Goal: Information Seeking & Learning: Learn about a topic

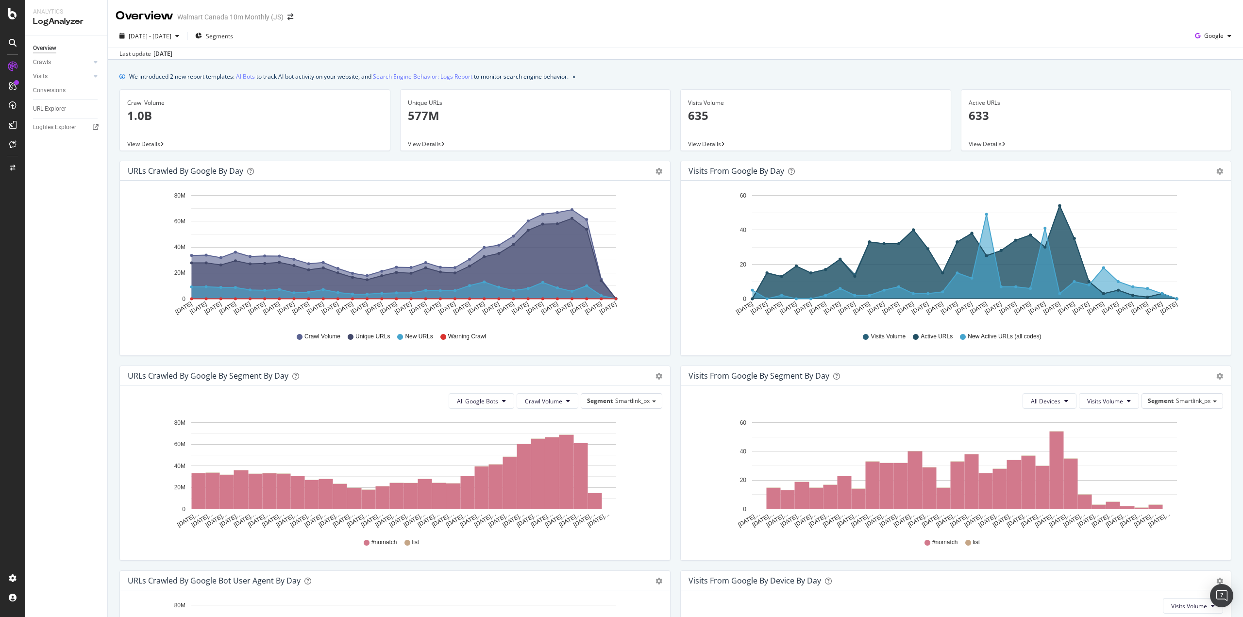
click at [47, 63] on div "Crawls" at bounding box center [42, 62] width 18 height 10
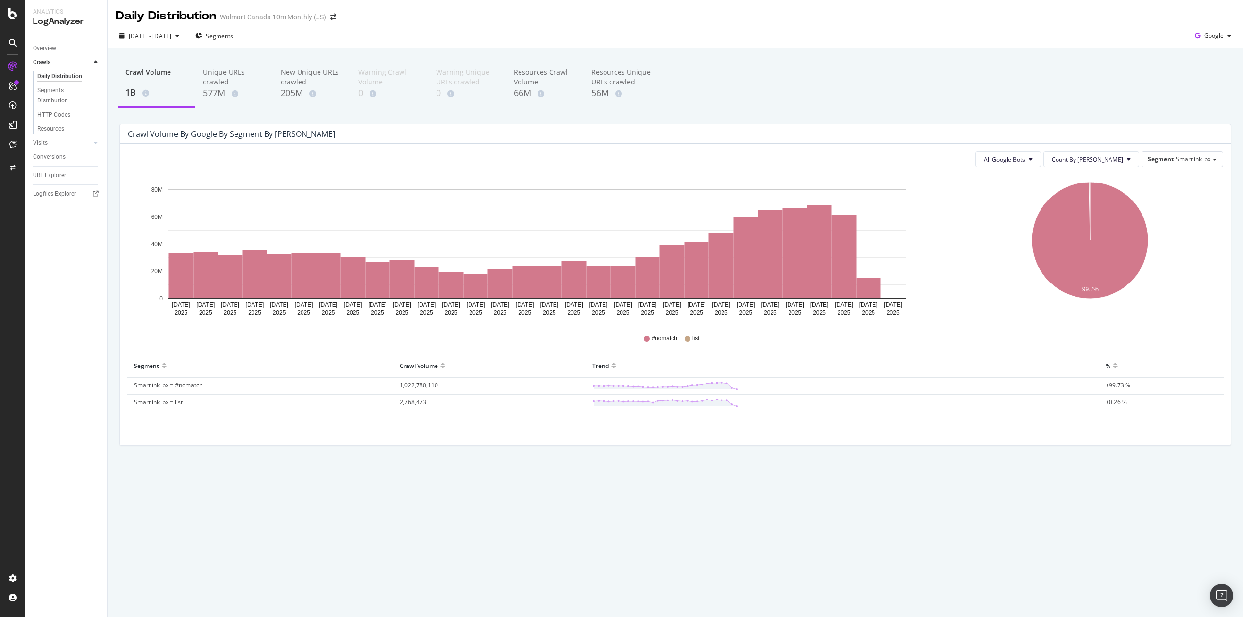
click at [45, 142] on div "Visits" at bounding box center [40, 143] width 15 height 10
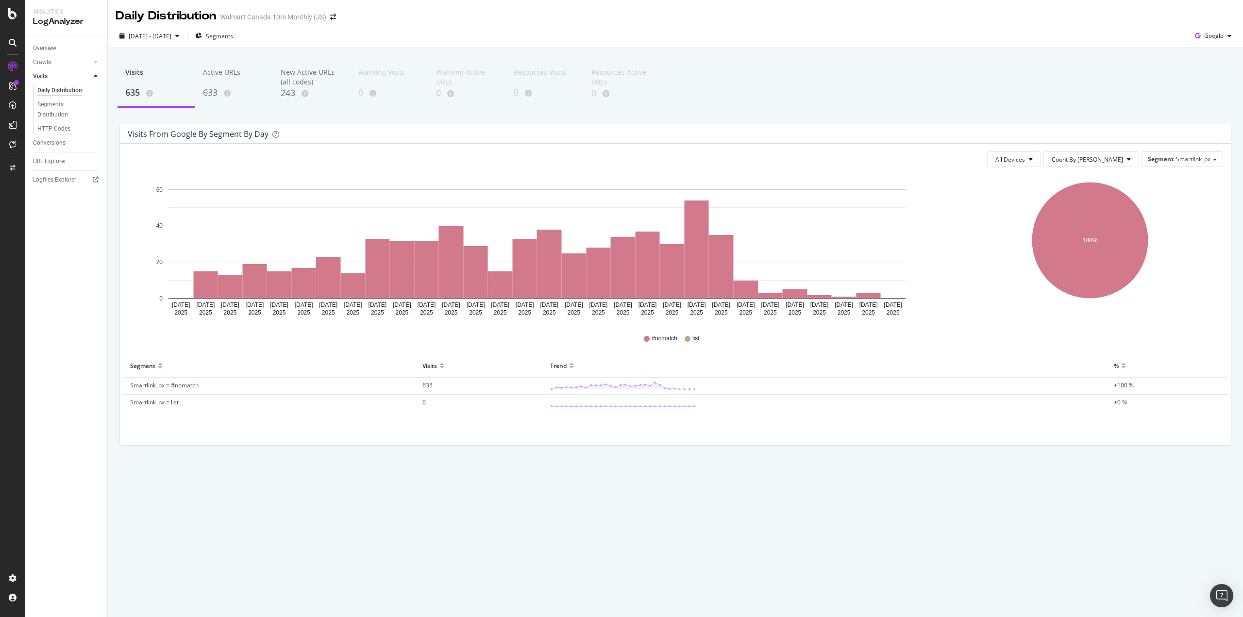
click at [1188, 156] on span "Smartlink_px" at bounding box center [1193, 159] width 34 height 8
click at [1141, 123] on div "Visits 635 Active URLs 633 New Active URLs (all codes) 243 Warning Visits 0 War…" at bounding box center [675, 268] width 1135 height 441
click at [59, 143] on div "Conversions" at bounding box center [49, 143] width 33 height 10
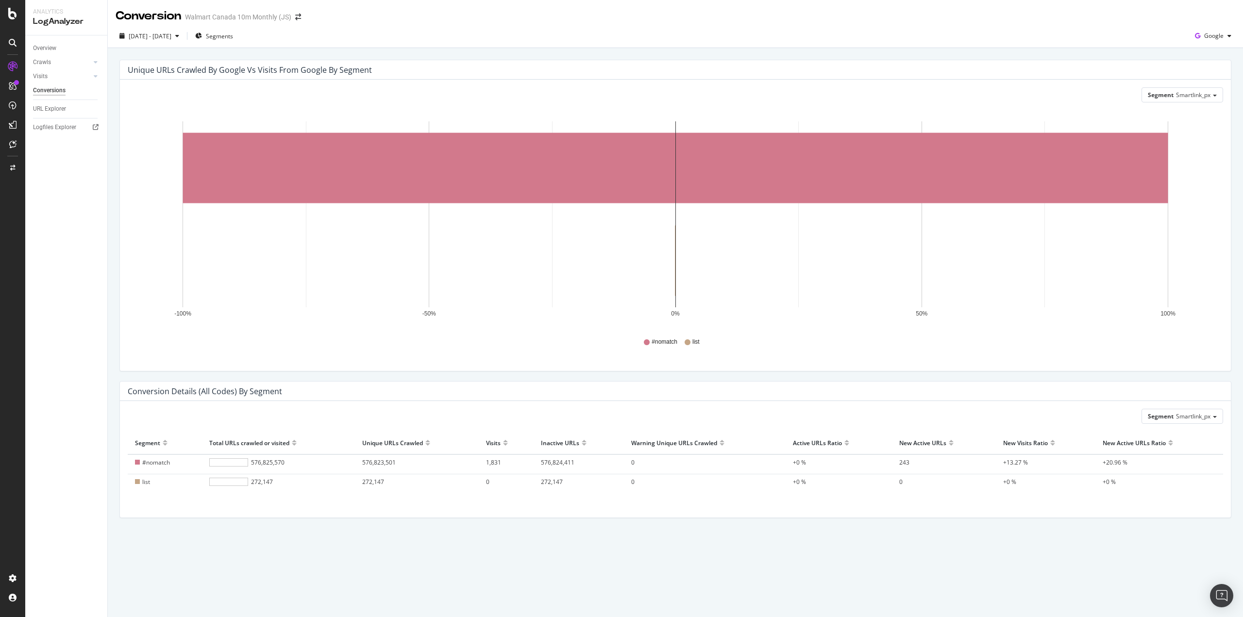
click at [49, 105] on div "URL Explorer" at bounding box center [49, 109] width 33 height 10
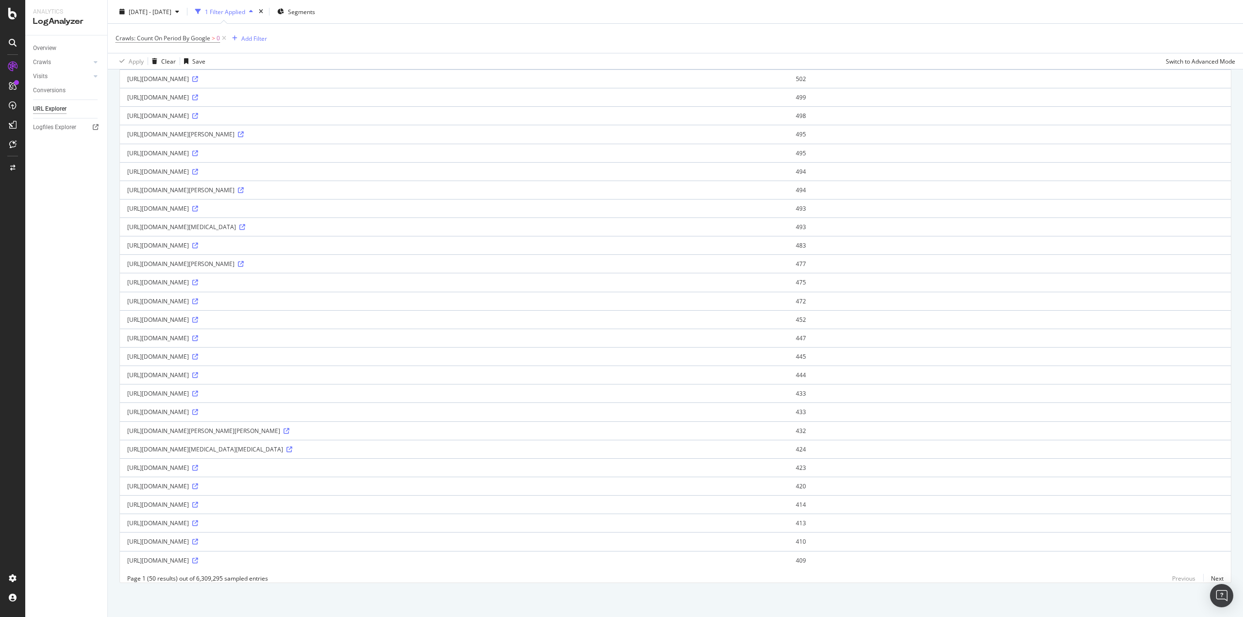
scroll to position [538, 0]
click at [244, 261] on icon at bounding box center [241, 264] width 6 height 6
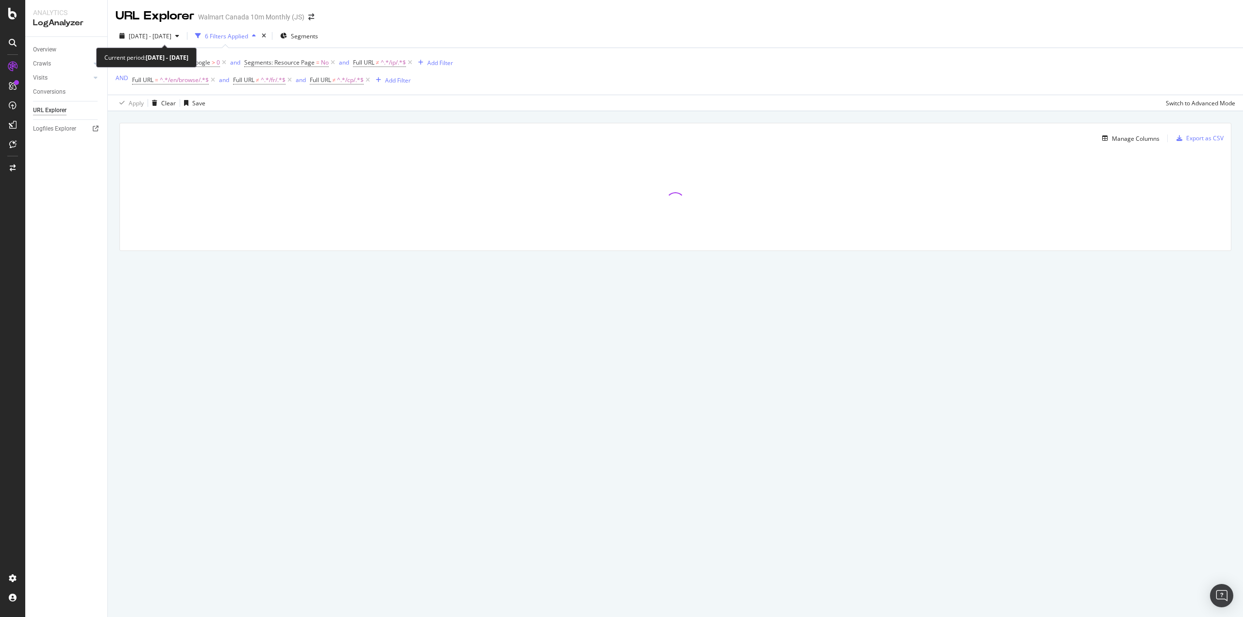
click at [169, 36] on span "2024 Nov. 16th - Nov. 22nd" at bounding box center [150, 36] width 43 height 8
click at [152, 120] on input "2024/11/16" at bounding box center [149, 120] width 39 height 14
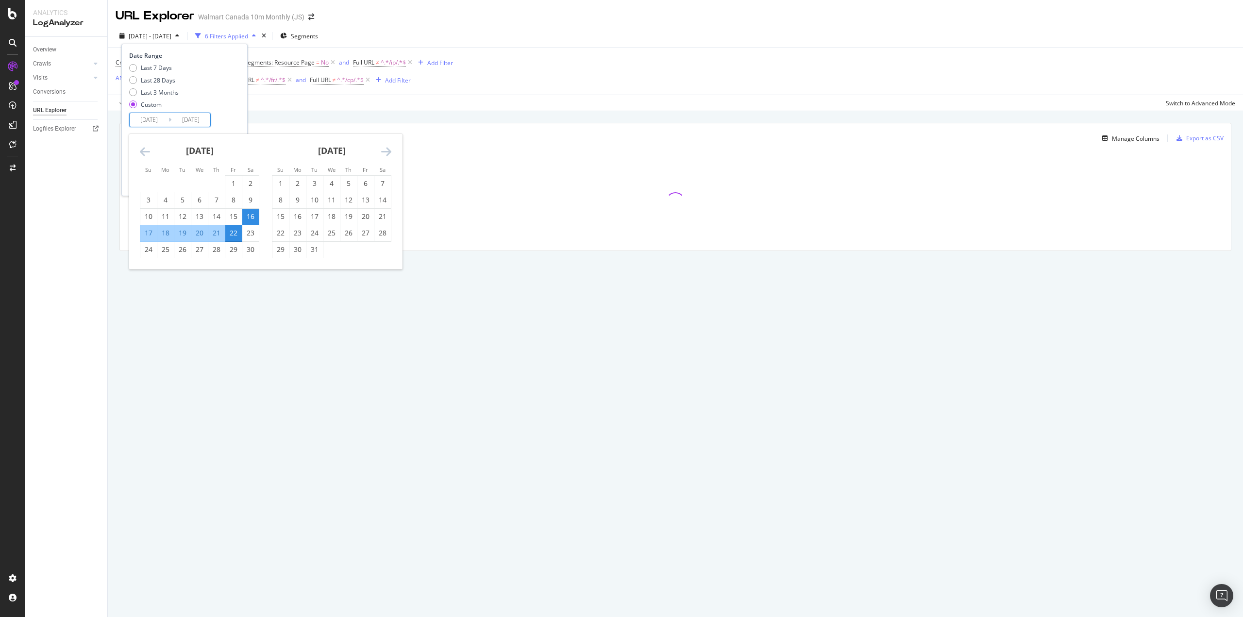
click at [387, 153] on icon "Move forward to switch to the next month." at bounding box center [386, 152] width 10 height 12
click at [387, 152] on icon "Move forward to switch to the next month." at bounding box center [386, 152] width 10 height 12
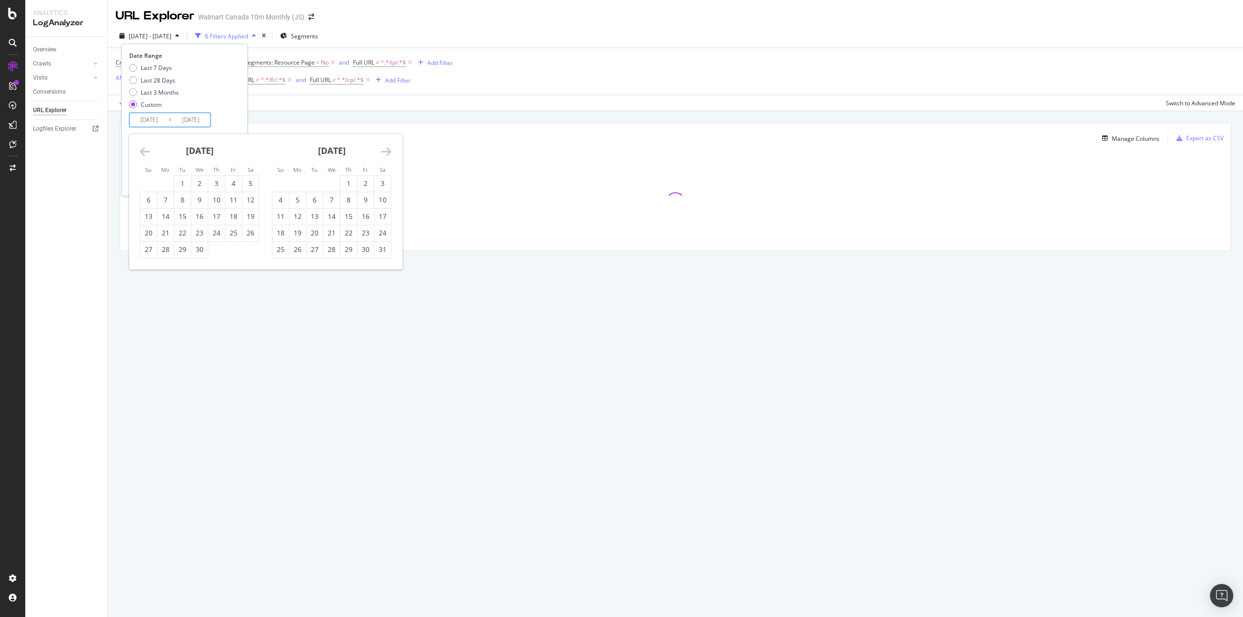
click at [387, 152] on icon "Move forward to switch to the next month." at bounding box center [386, 152] width 10 height 12
click at [388, 151] on icon "Move forward to switch to the next month." at bounding box center [386, 152] width 10 height 12
click at [253, 237] on div "26" at bounding box center [250, 233] width 17 height 10
type input "2025/07/26"
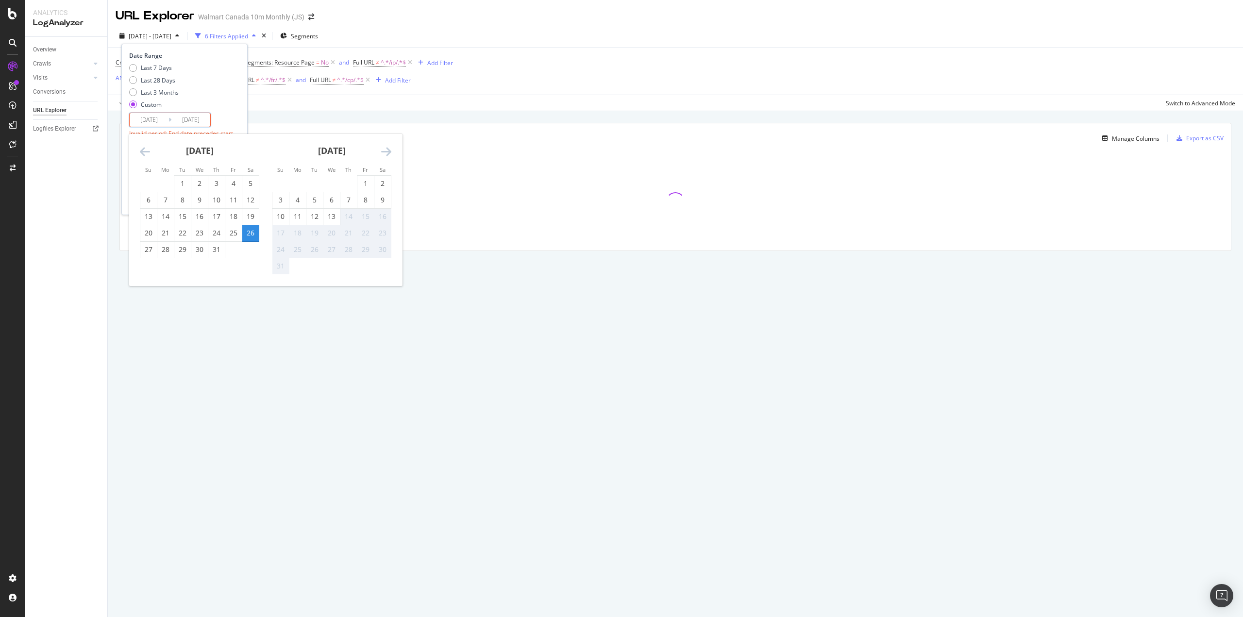
click at [367, 186] on div "1" at bounding box center [365, 184] width 17 height 10
type input "2025/08/01"
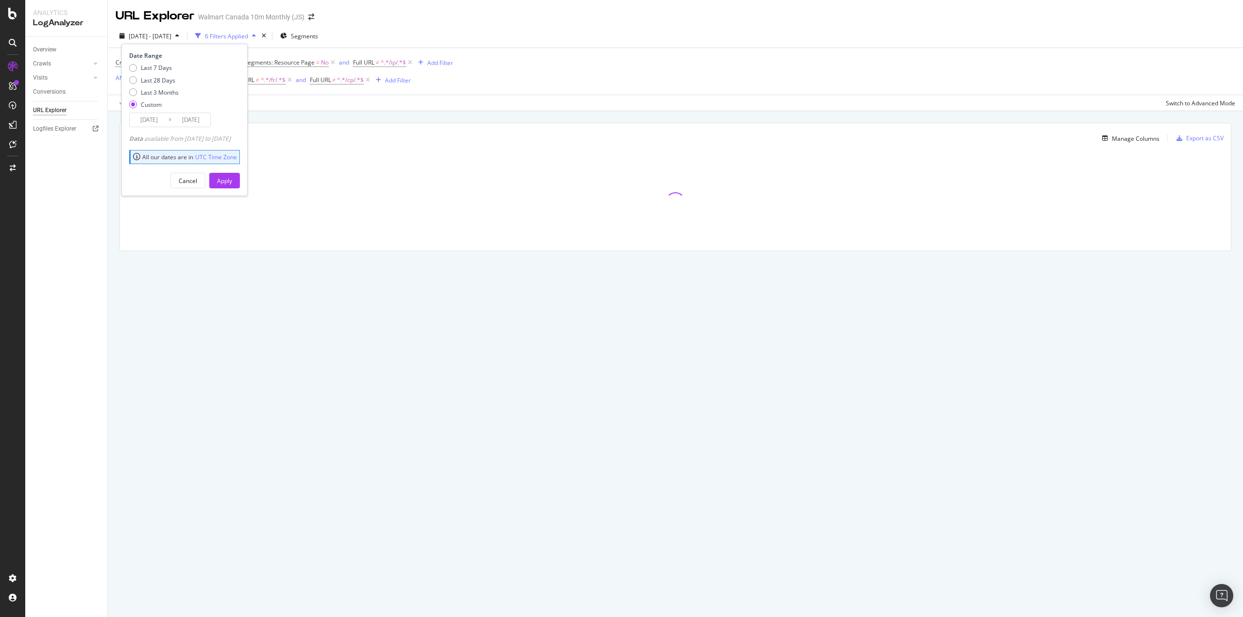
click at [232, 184] on div "Apply" at bounding box center [224, 181] width 15 height 8
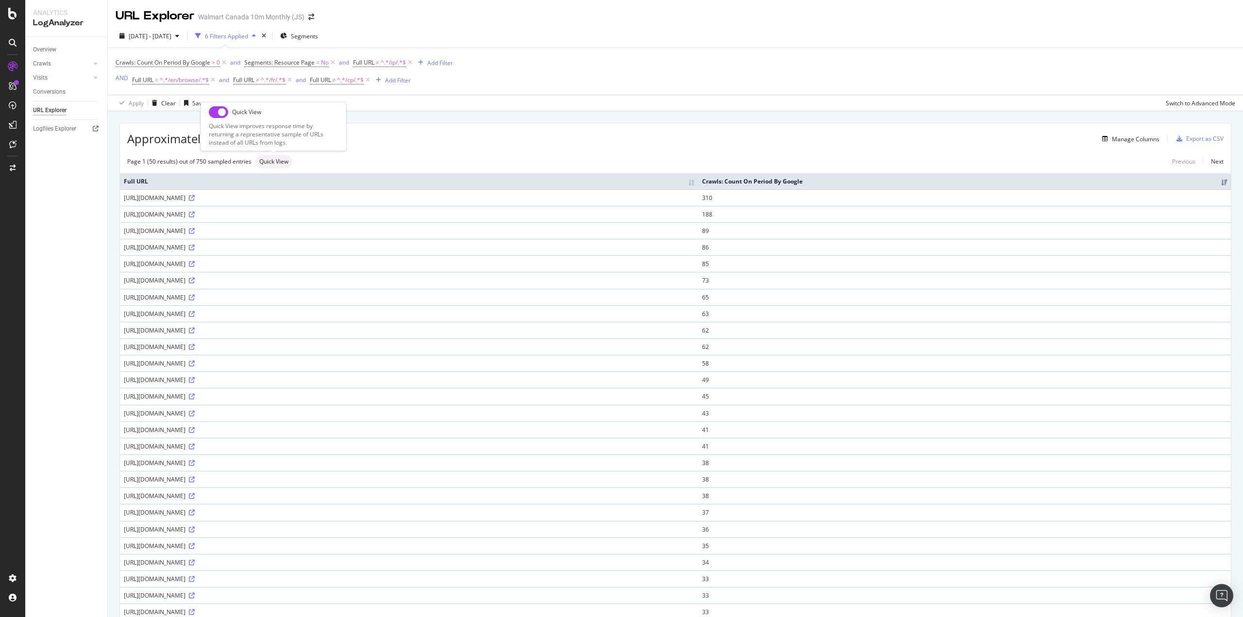
click at [225, 116] on input "checkbox" at bounding box center [218, 112] width 19 height 12
checkbox input "true"
click at [171, 33] on span "2025 Jul. 26th - Aug. 1st" at bounding box center [150, 36] width 43 height 8
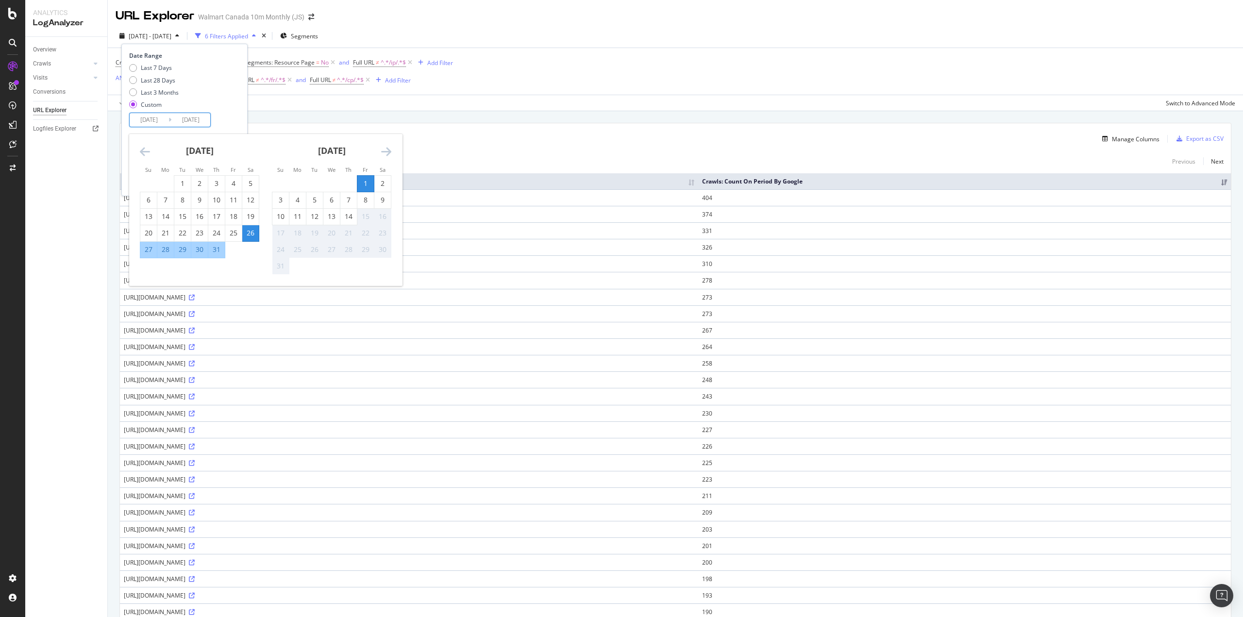
click at [161, 120] on input "2025/07/26" at bounding box center [149, 120] width 39 height 14
click at [382, 186] on div "2" at bounding box center [382, 184] width 17 height 10
type input "2025/08/02"
click at [366, 201] on div "8" at bounding box center [365, 200] width 17 height 10
type input "2025/08/08"
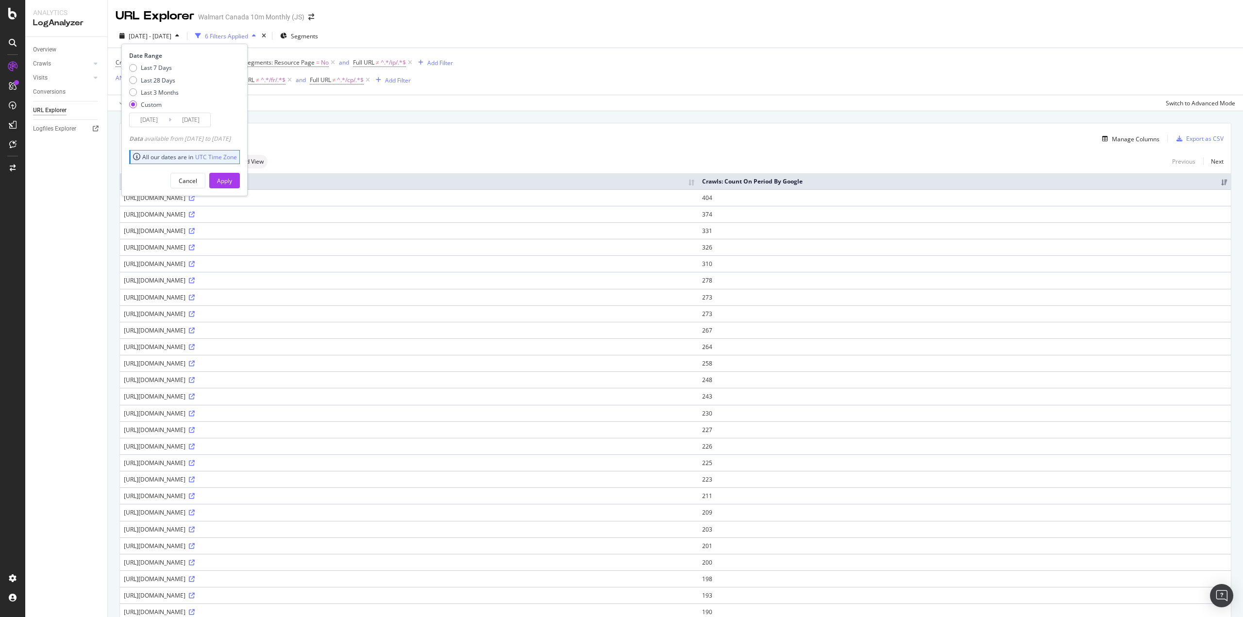
click at [232, 181] on div "Apply" at bounding box center [224, 181] width 15 height 8
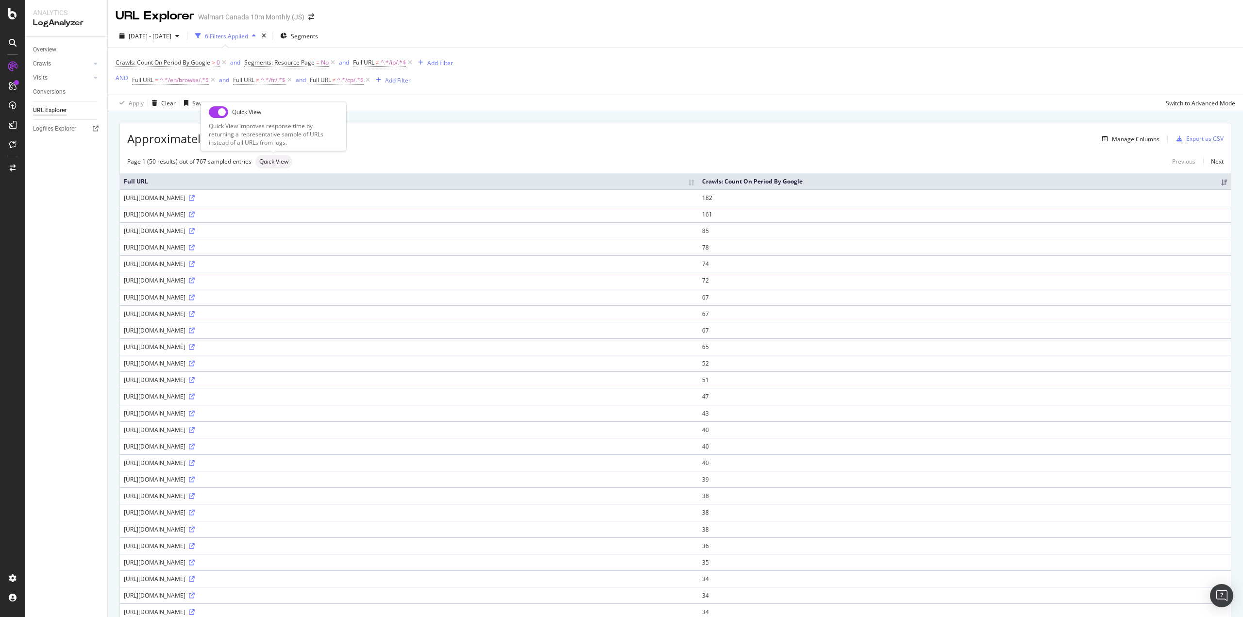
click at [221, 116] on input "checkbox" at bounding box center [218, 112] width 19 height 12
checkbox input "true"
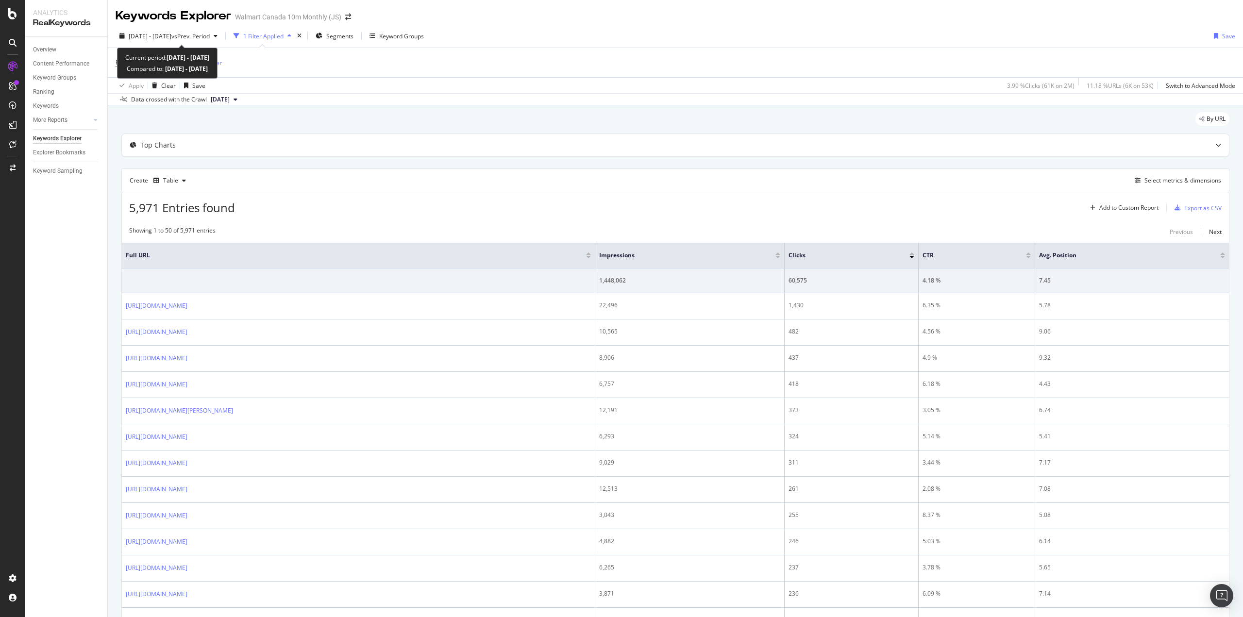
click at [171, 38] on span "2025 Aug. 2nd - Aug. 7th" at bounding box center [150, 36] width 43 height 8
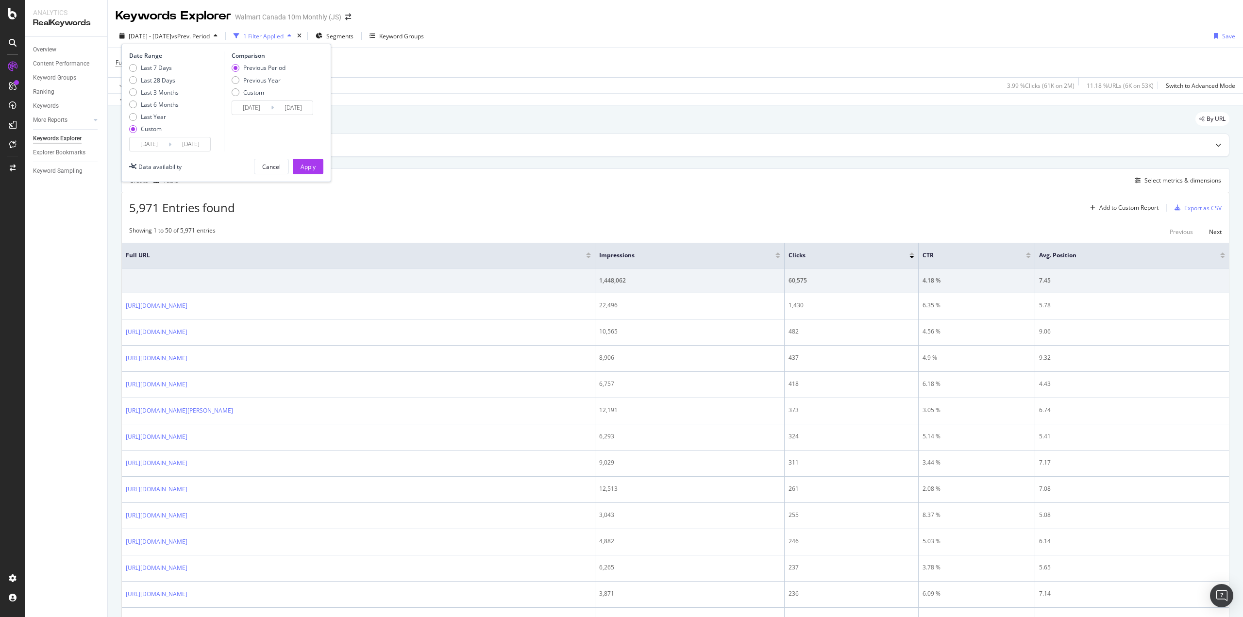
click at [150, 137] on input "[DATE]" at bounding box center [149, 144] width 39 height 14
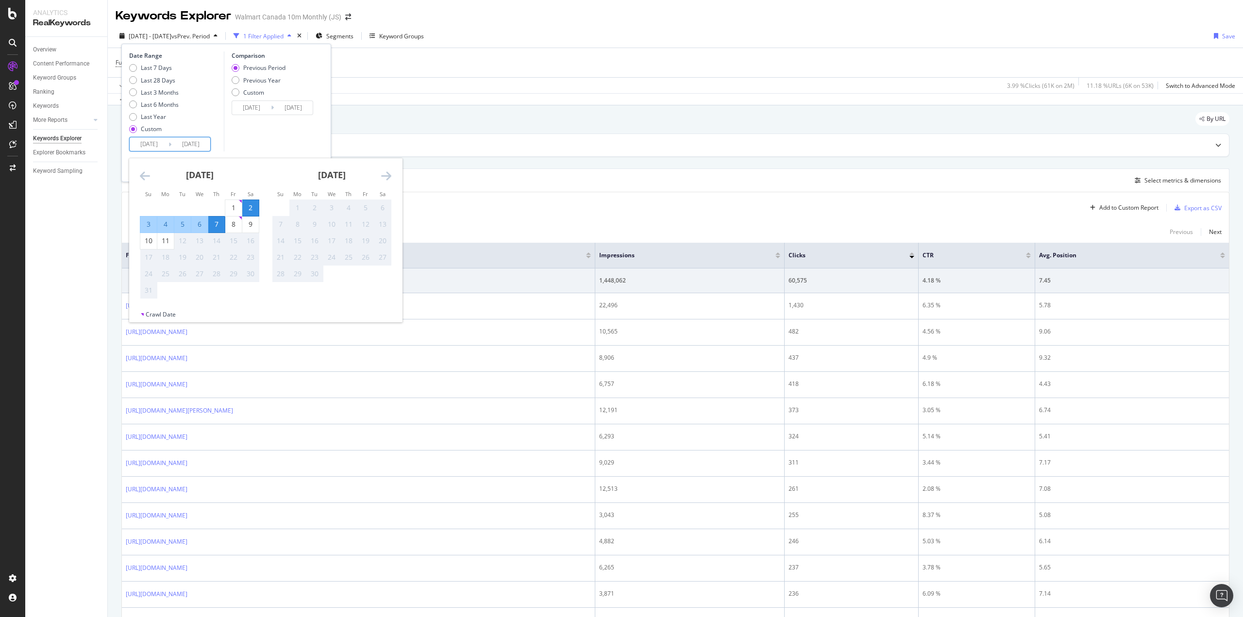
click at [249, 211] on div "2" at bounding box center [250, 208] width 17 height 10
click at [238, 222] on div "8" at bounding box center [233, 224] width 17 height 10
type input "2025/08/08"
type input "2025/07/26"
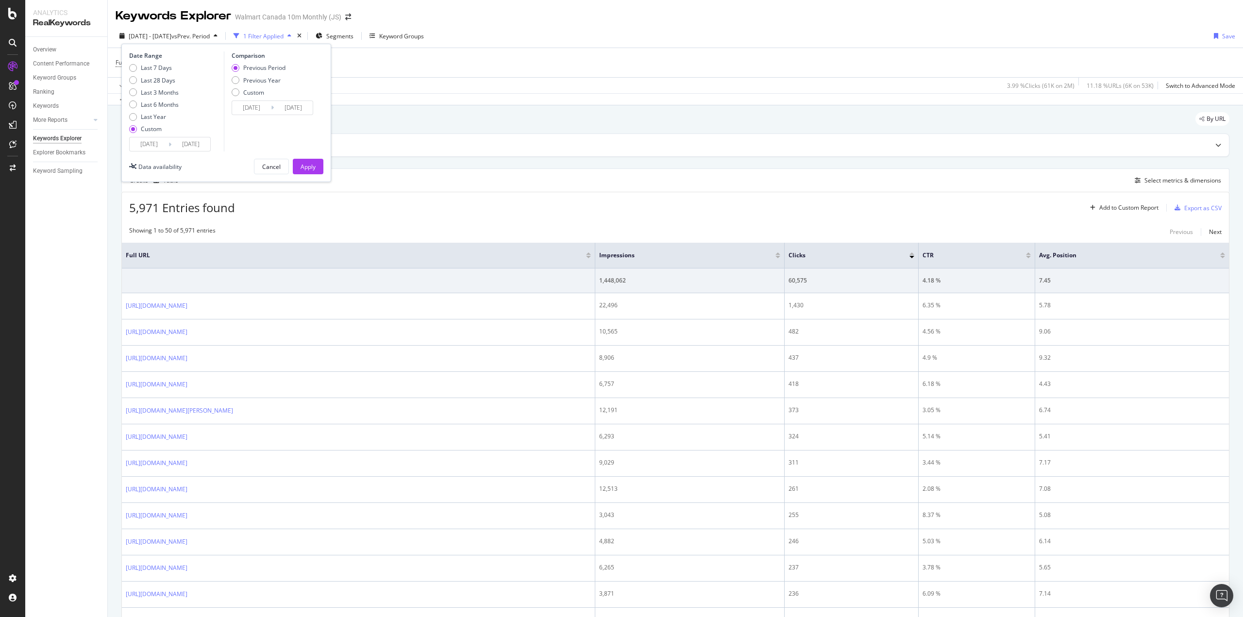
click at [301, 170] on div "Apply" at bounding box center [307, 167] width 15 height 8
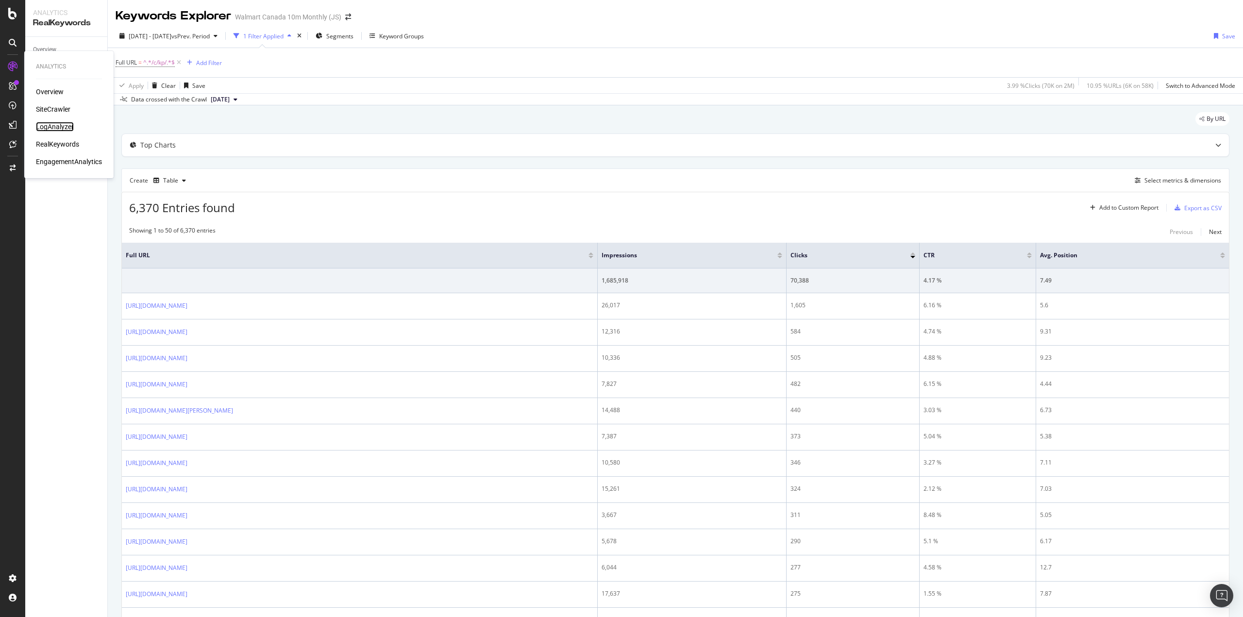
click at [59, 124] on div "LogAnalyzer" at bounding box center [55, 127] width 38 height 10
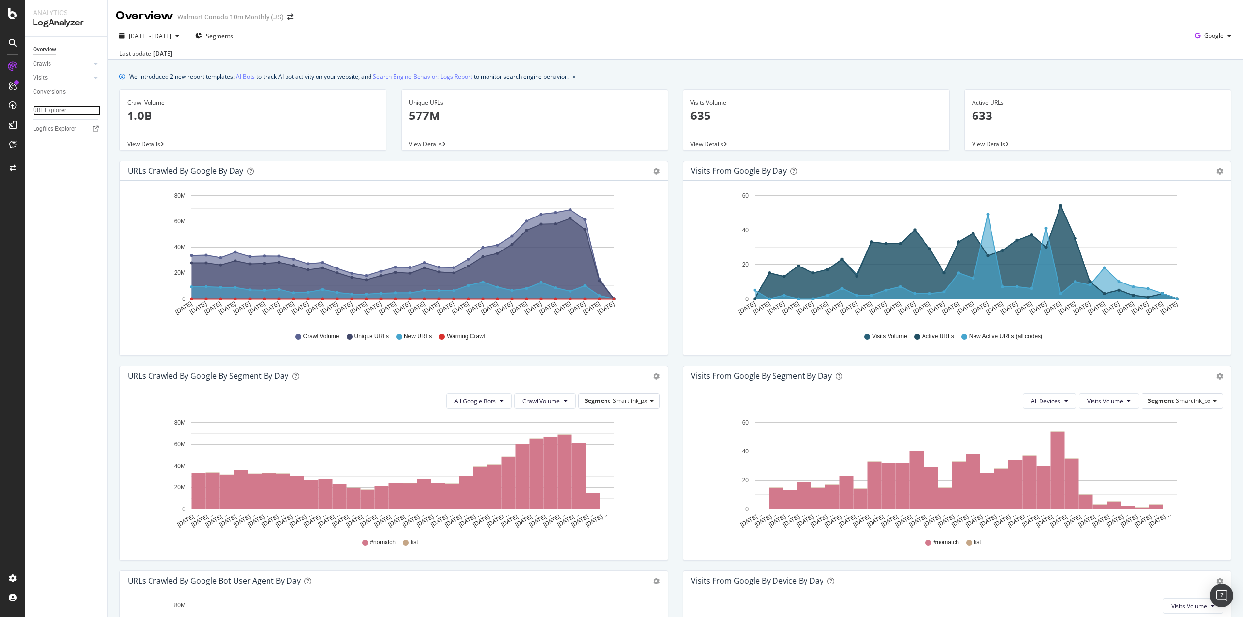
click at [51, 113] on div "URL Explorer" at bounding box center [49, 110] width 33 height 10
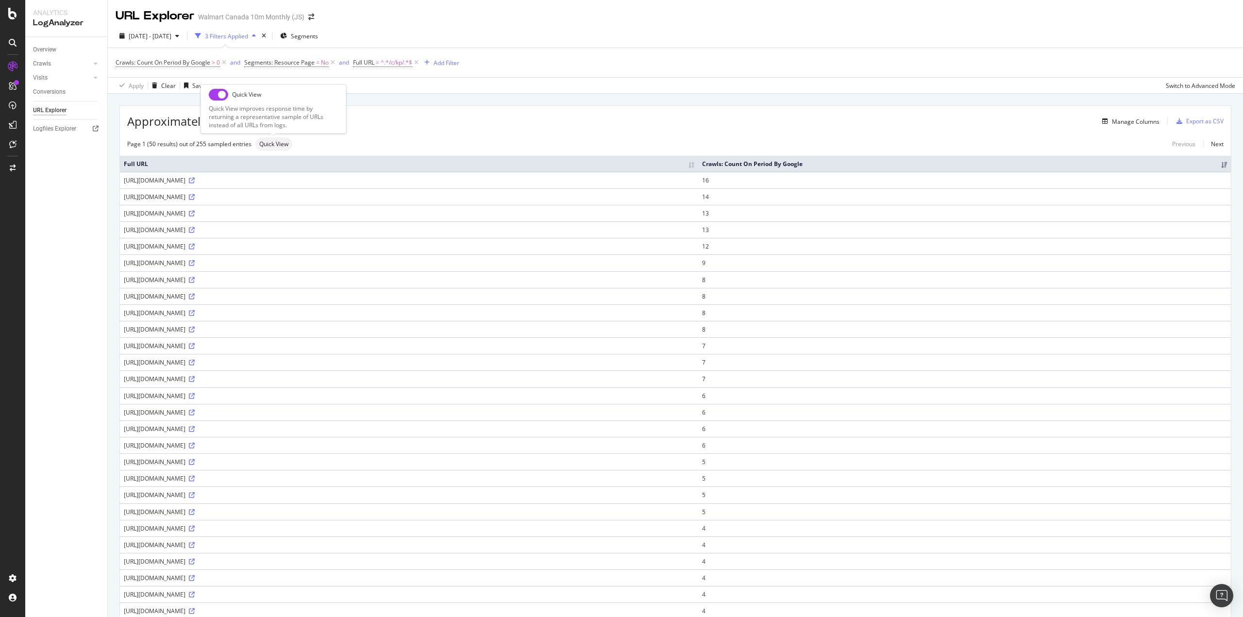
click at [212, 94] on input "checkbox" at bounding box center [218, 95] width 19 height 12
checkbox input "true"
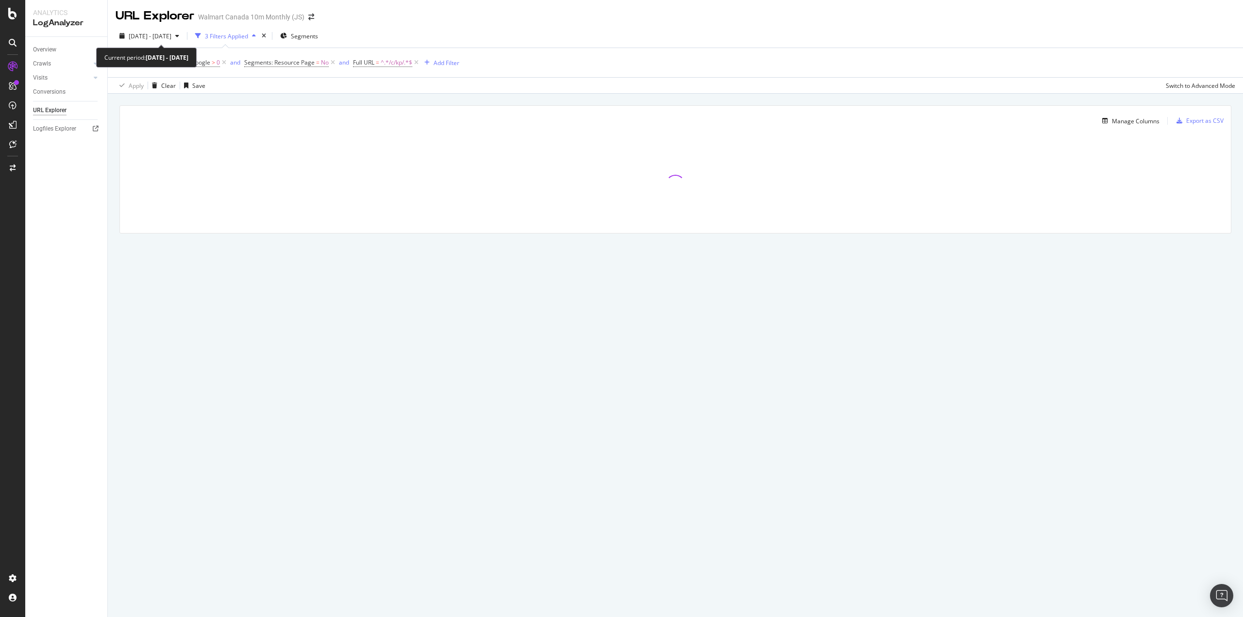
click at [156, 37] on span "2024 Nov. 2nd - Nov. 8th" at bounding box center [150, 36] width 43 height 8
click at [433, 29] on div "2024 Nov. 2nd - Nov. 8th 3 Filters Applied Segments Date Range Last 7 Days Last…" at bounding box center [675, 37] width 1135 height 19
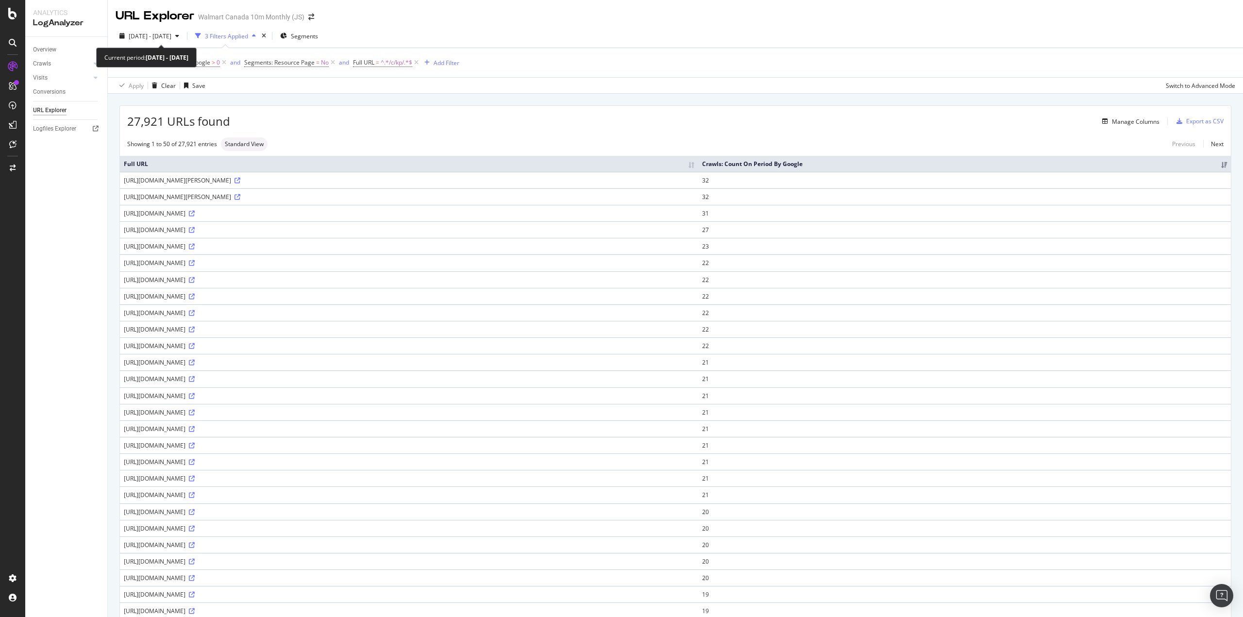
click at [171, 33] on span "2024 Nov. 2nd - Nov. 8th" at bounding box center [150, 36] width 43 height 8
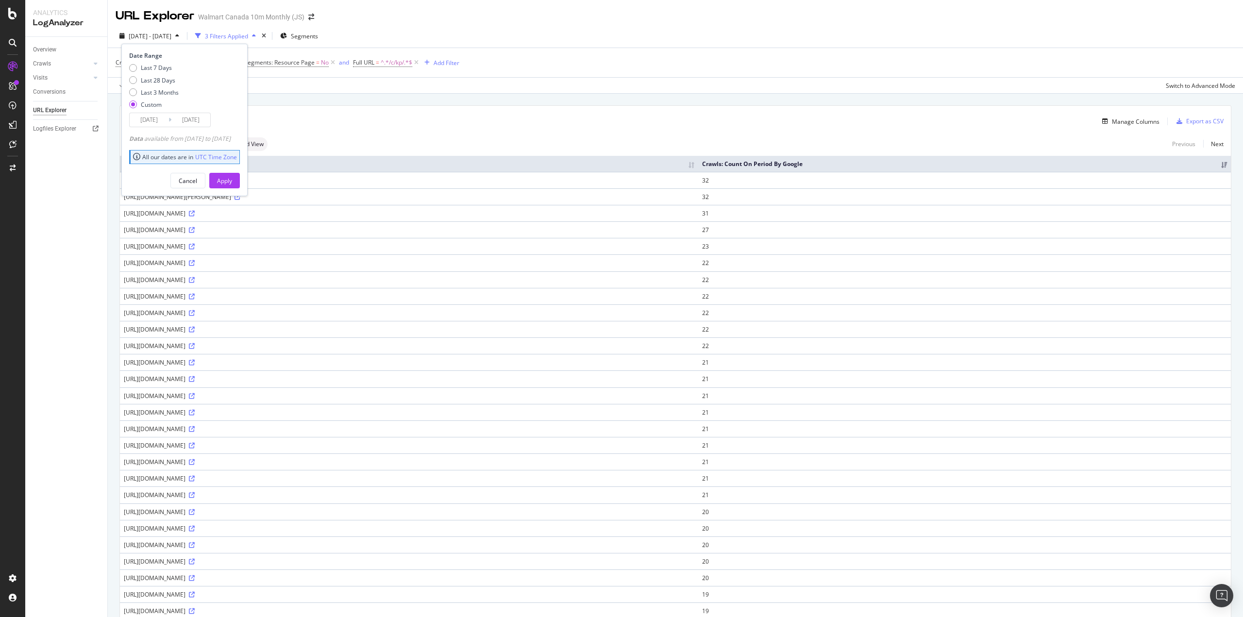
click at [158, 116] on input "2024/11/02" at bounding box center [149, 120] width 39 height 14
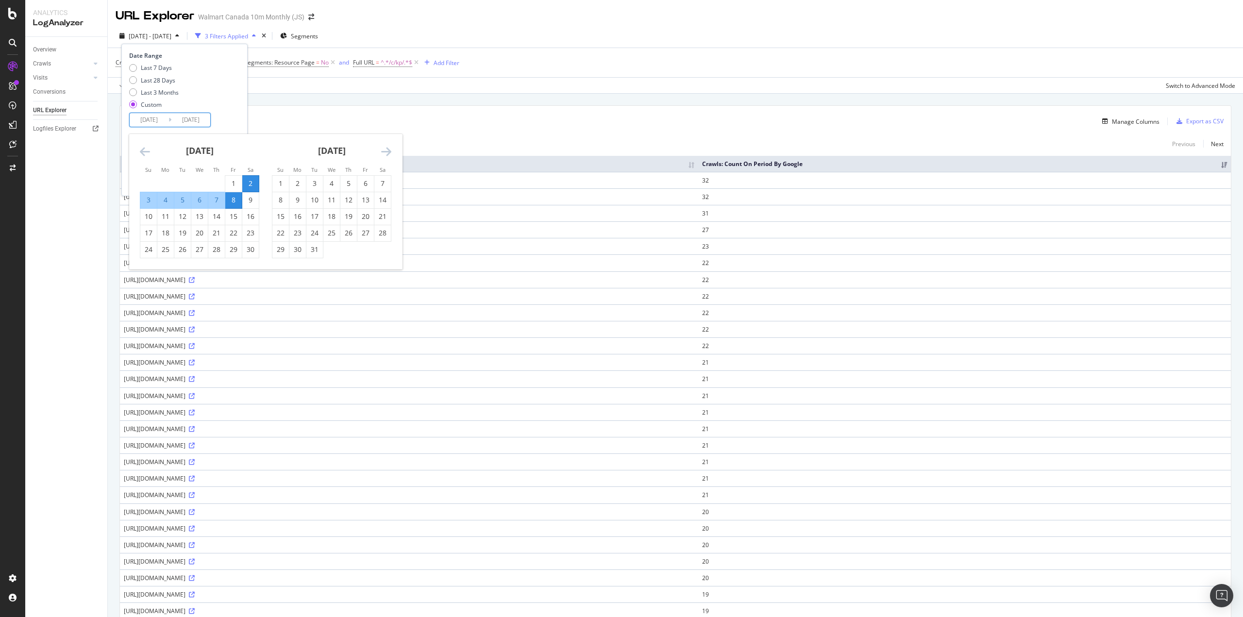
click at [257, 249] on div "30" at bounding box center [250, 250] width 17 height 10
type input "2024/11/30"
click at [366, 182] on div "6" at bounding box center [365, 184] width 17 height 10
type input "2024/12/06"
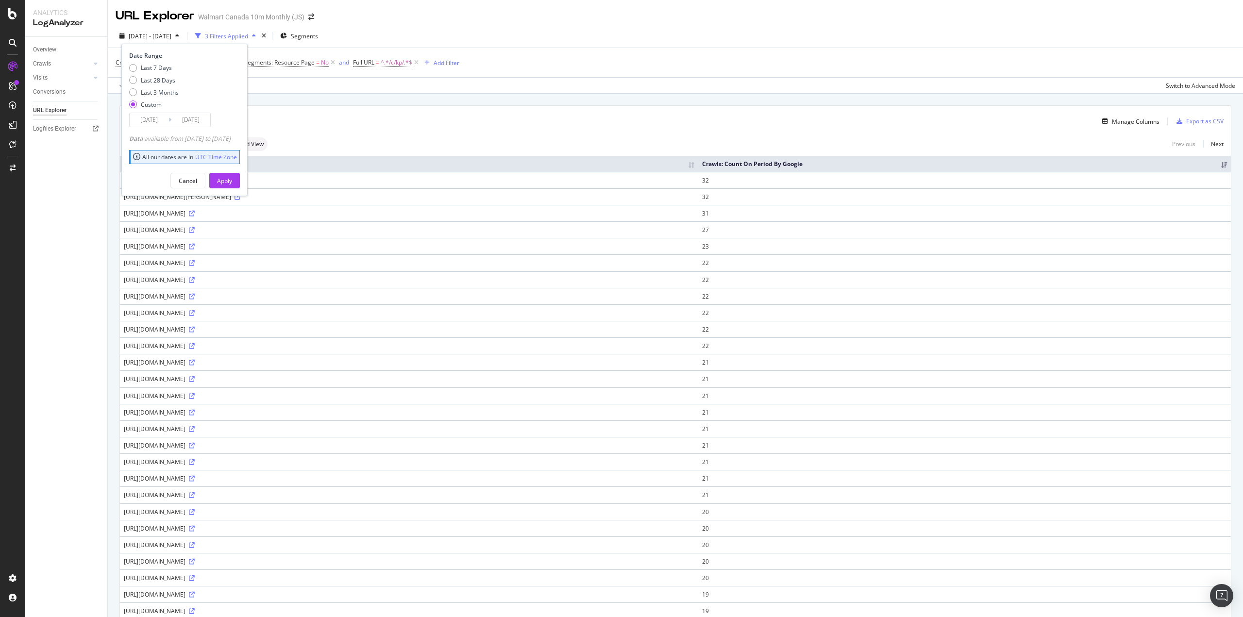
click at [232, 179] on div "Apply" at bounding box center [224, 181] width 15 height 8
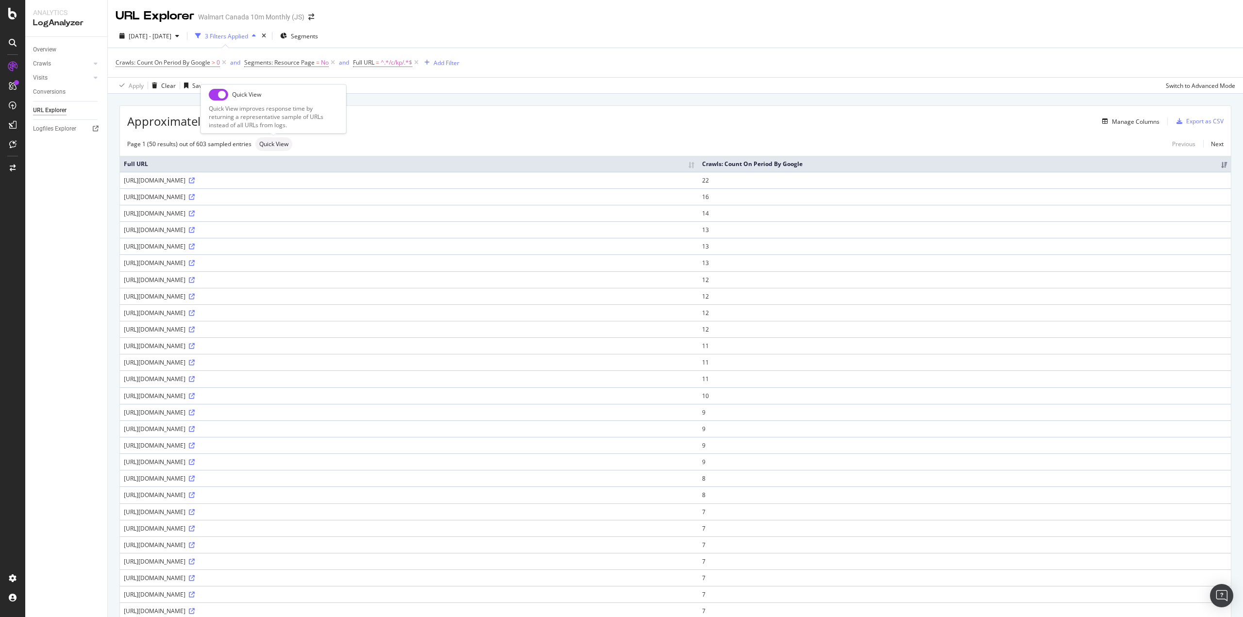
click at [222, 95] on input "checkbox" at bounding box center [218, 95] width 19 height 12
checkbox input "true"
click at [160, 34] on span "2024 Nov. 30th - Dec. 6th" at bounding box center [150, 36] width 43 height 8
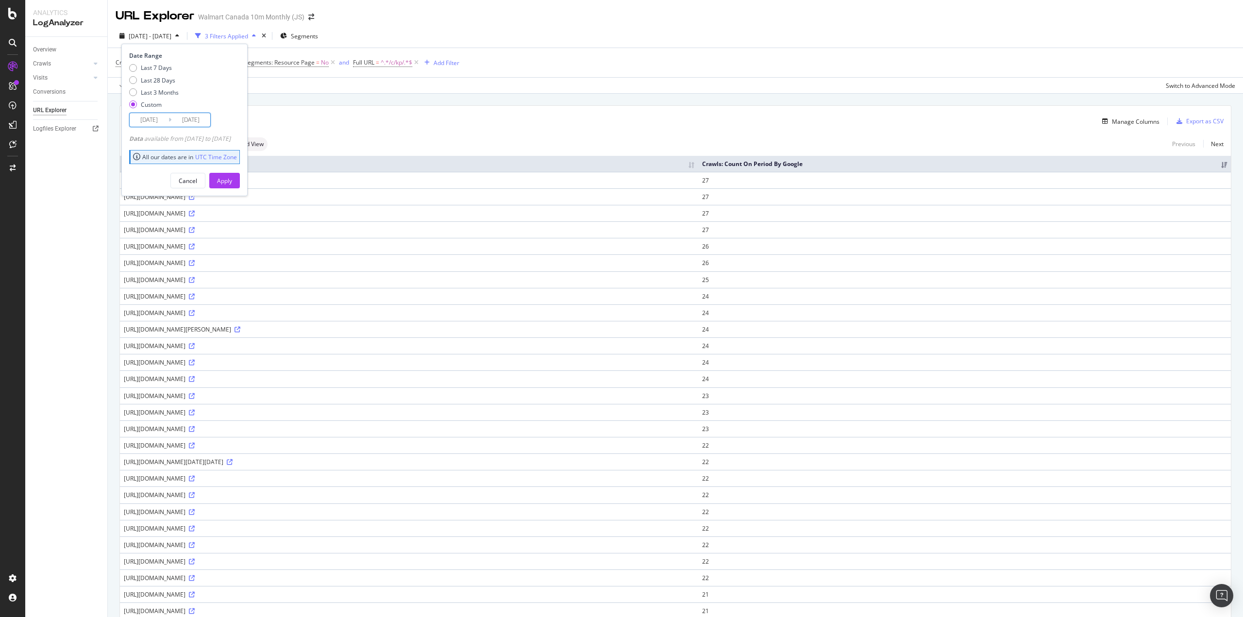
click at [146, 119] on input "2024/11/30" at bounding box center [149, 120] width 39 height 14
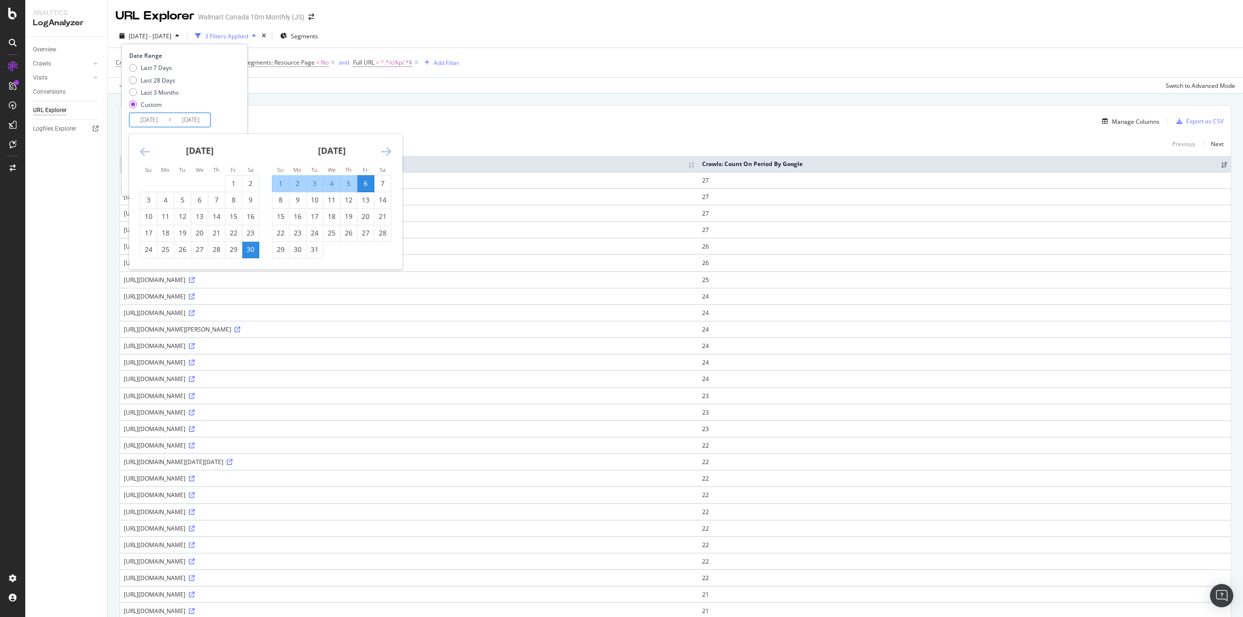
drag, startPoint x: 380, startPoint y: 184, endPoint x: 364, endPoint y: 199, distance: 22.0
click at [379, 185] on div "7" at bounding box center [382, 184] width 17 height 10
type input "2024/12/07"
click at [363, 200] on div "13" at bounding box center [365, 200] width 17 height 10
type input "2024/12/13"
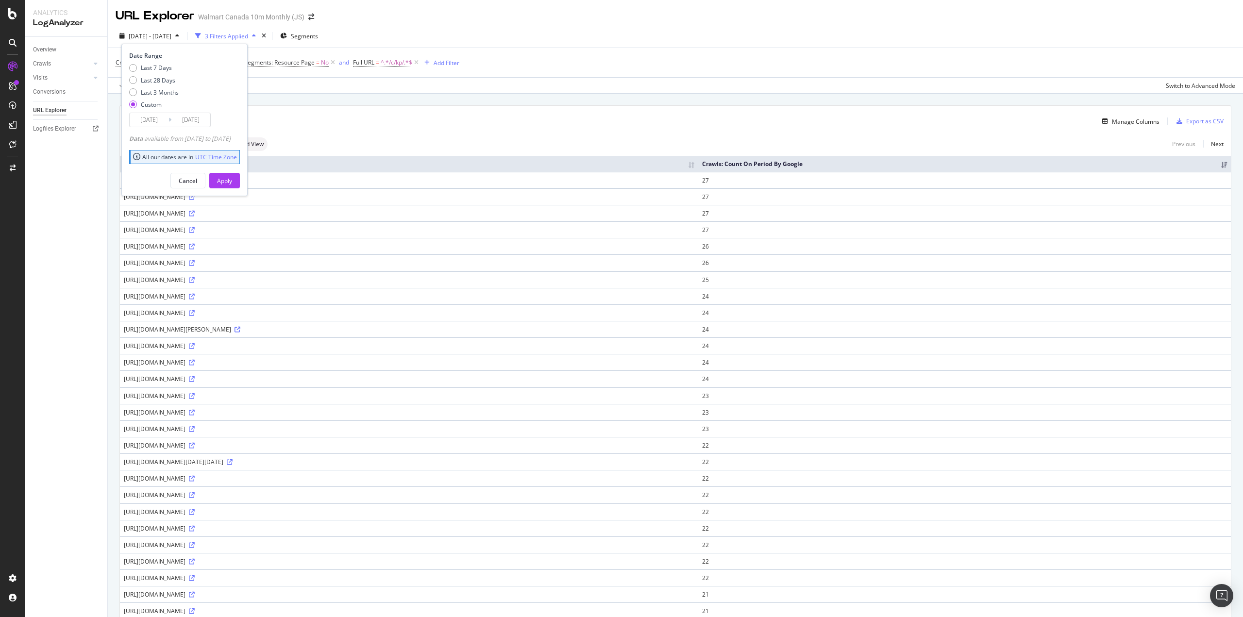
click at [232, 178] on div "Apply" at bounding box center [224, 181] width 15 height 8
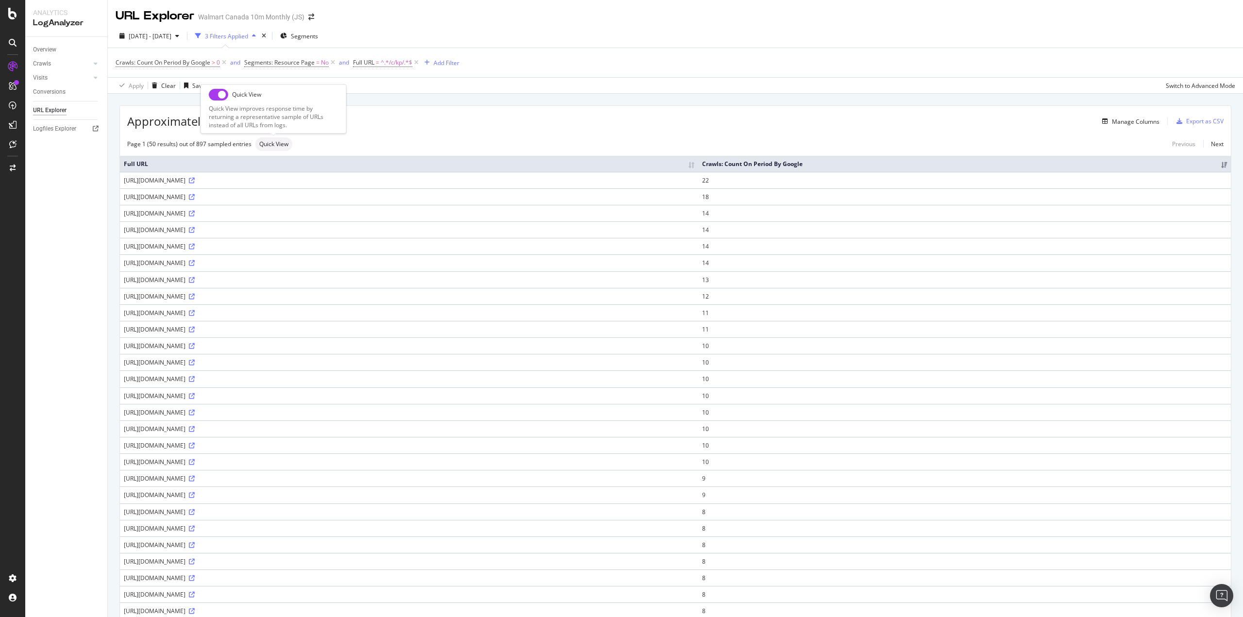
click at [222, 96] on input "checkbox" at bounding box center [218, 95] width 19 height 12
checkbox input "true"
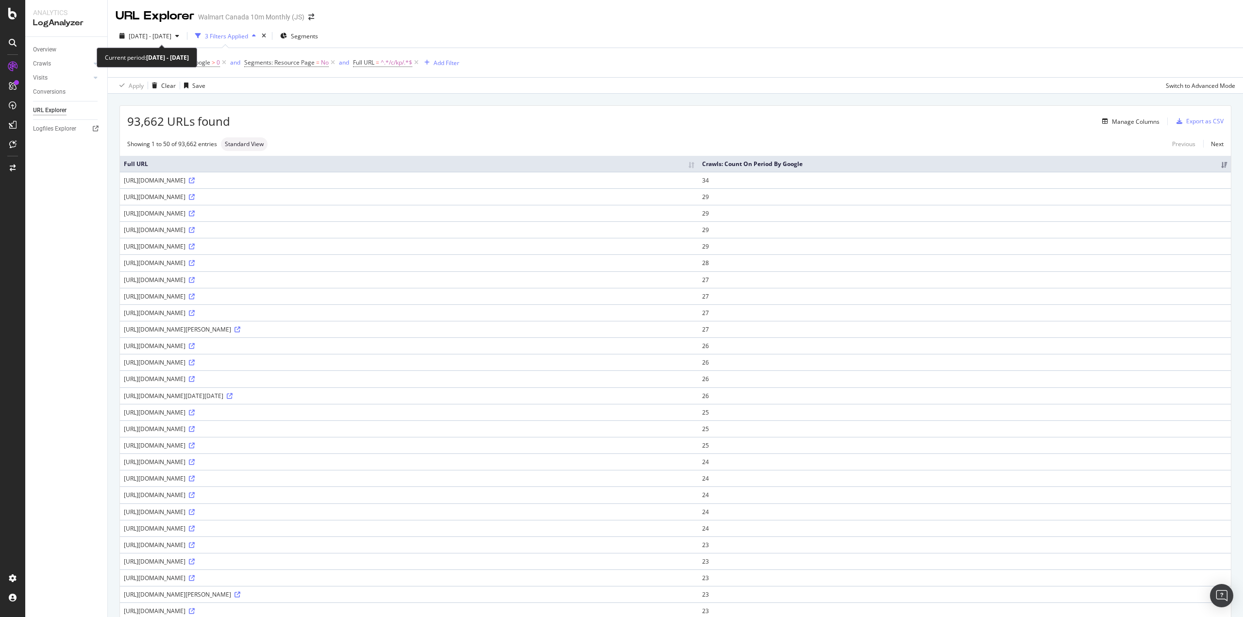
click at [171, 34] on span "2024 Dec. 7th - Dec. 13th" at bounding box center [150, 36] width 43 height 8
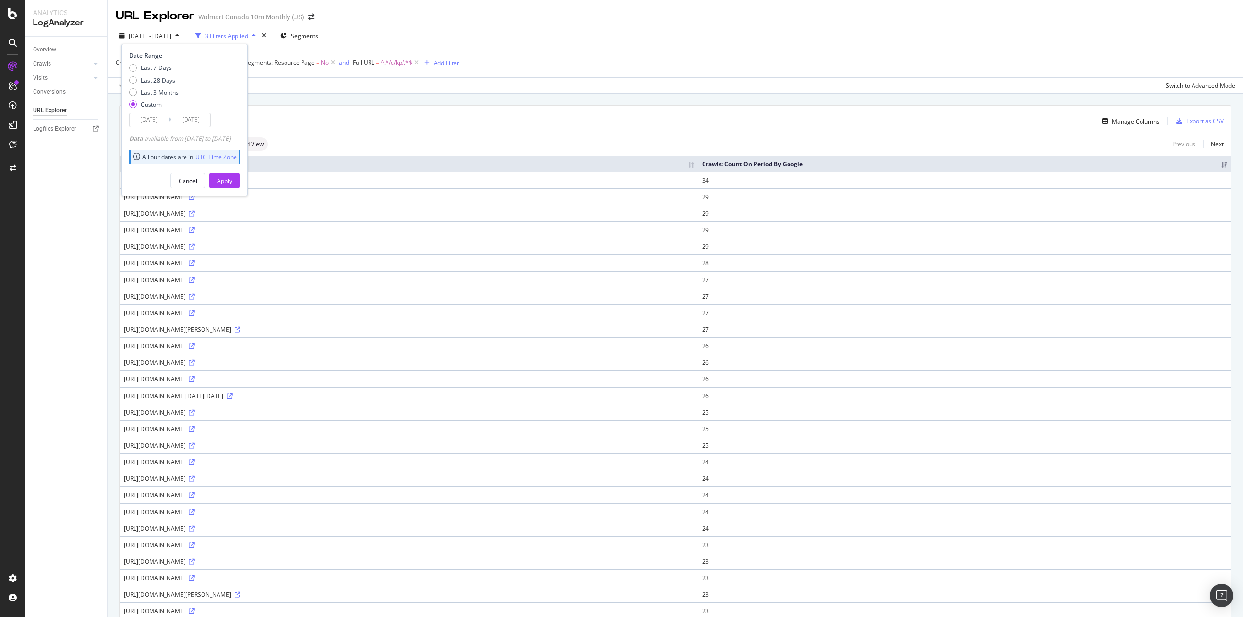
click at [157, 123] on input "2024/12/07" at bounding box center [149, 120] width 39 height 14
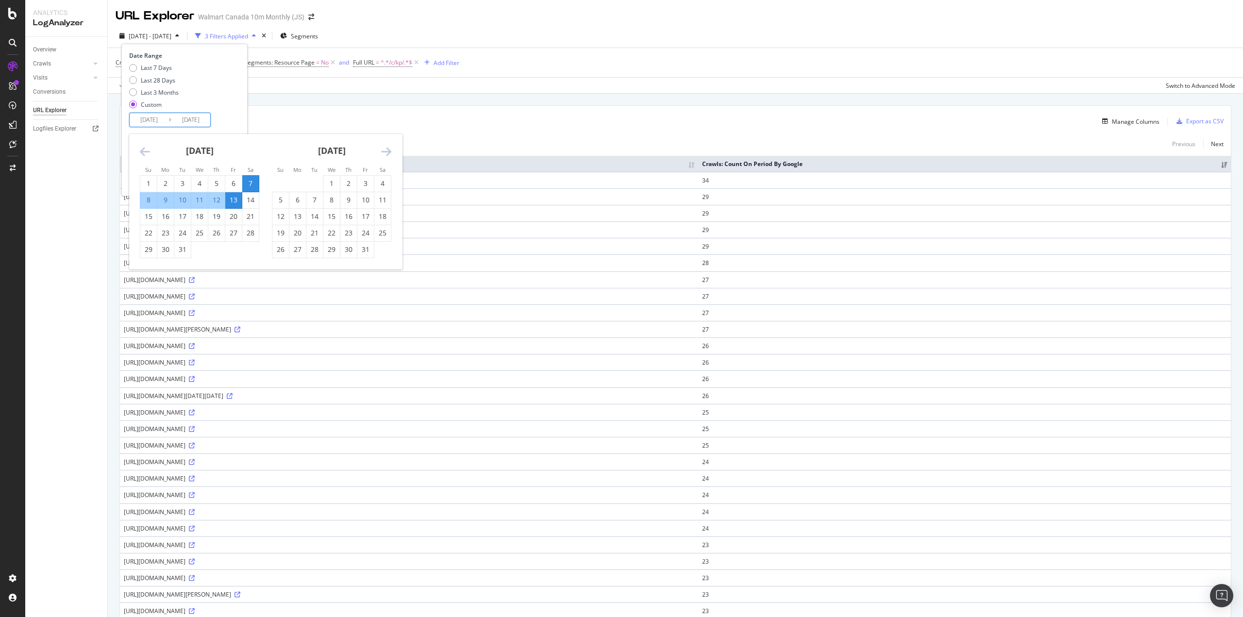
click at [249, 203] on div "14" at bounding box center [250, 200] width 17 height 10
type input "2024/12/14"
click at [234, 216] on div "20" at bounding box center [233, 217] width 17 height 10
type input "2024/12/20"
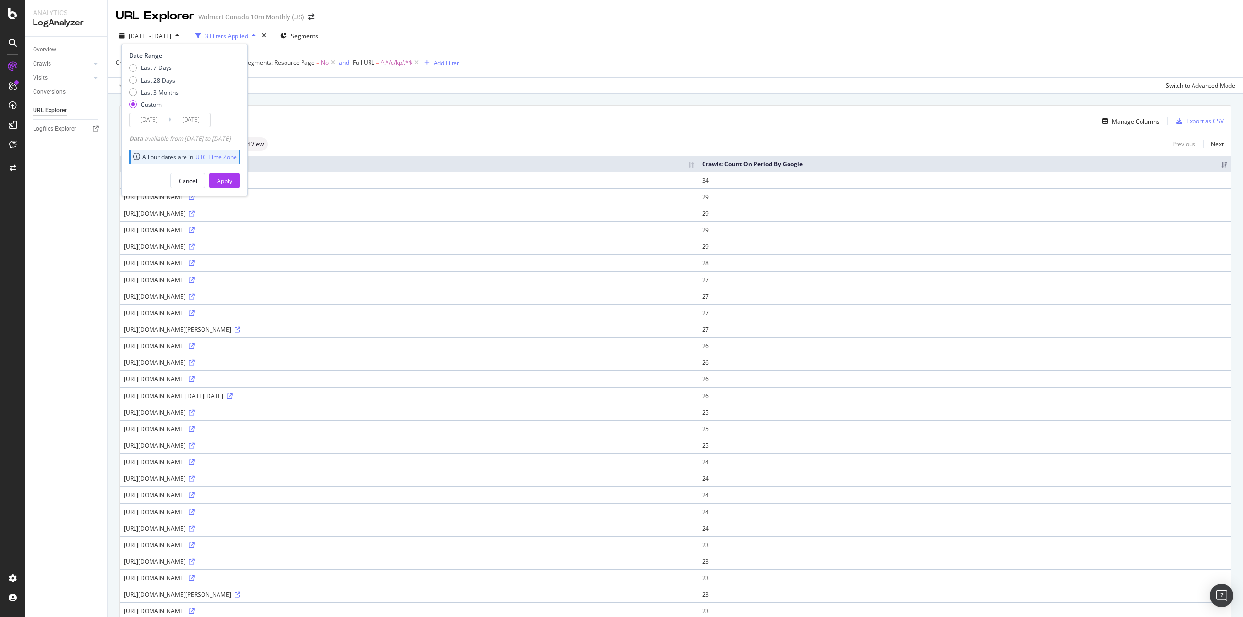
click at [232, 179] on div "Apply" at bounding box center [224, 181] width 15 height 8
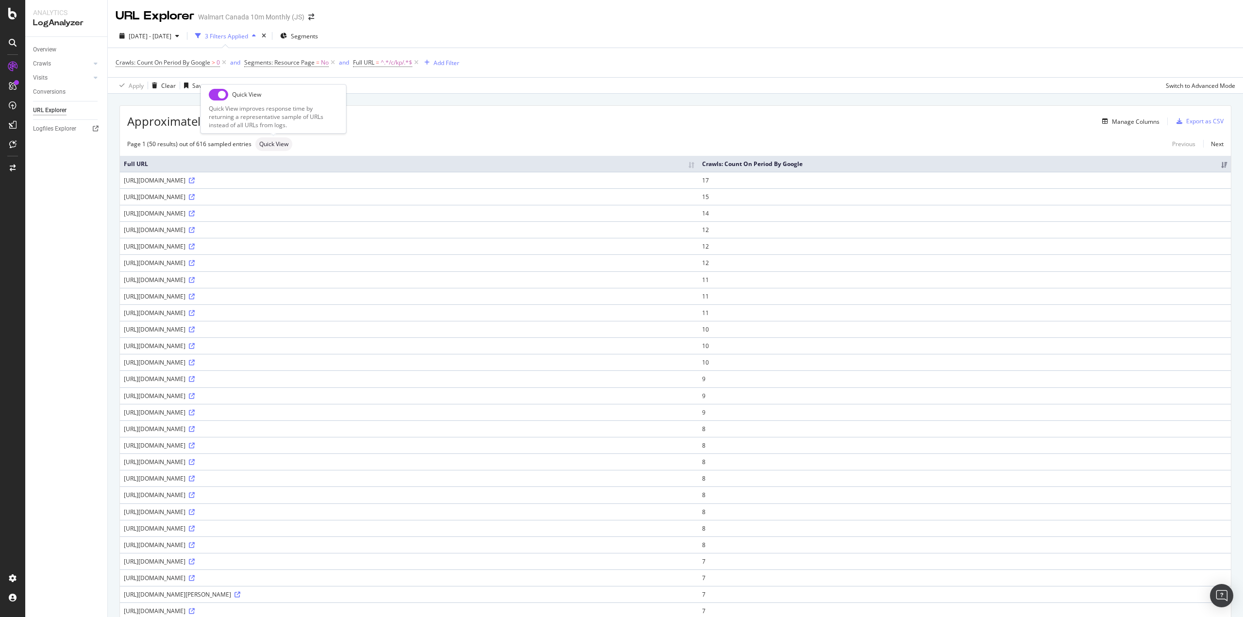
click at [219, 99] on input "checkbox" at bounding box center [218, 95] width 19 height 12
checkbox input "true"
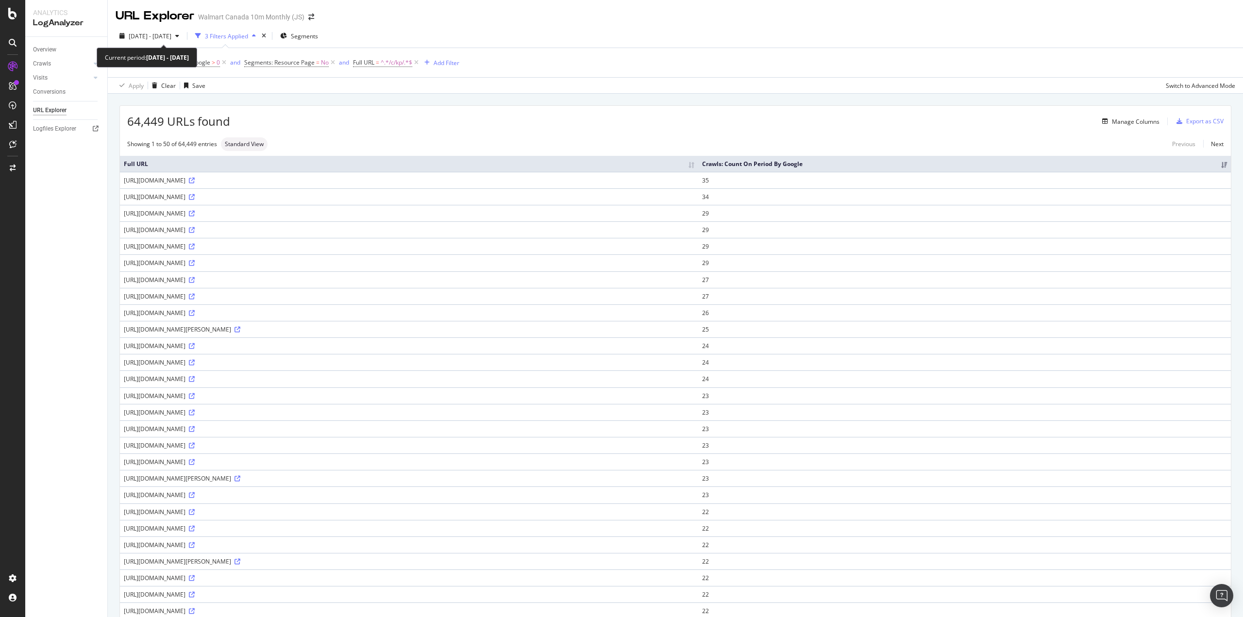
click at [171, 39] on span "2024 Dec. 14th - Dec. 20th" at bounding box center [150, 36] width 43 height 8
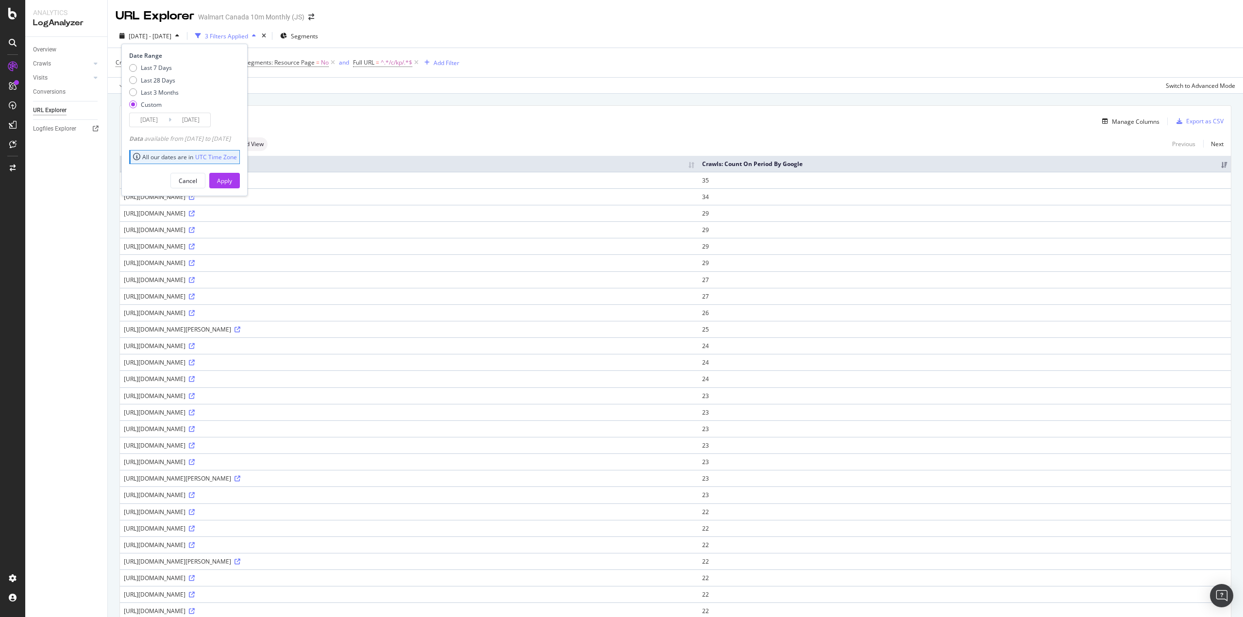
click at [151, 119] on input "2024/12/14" at bounding box center [149, 120] width 39 height 14
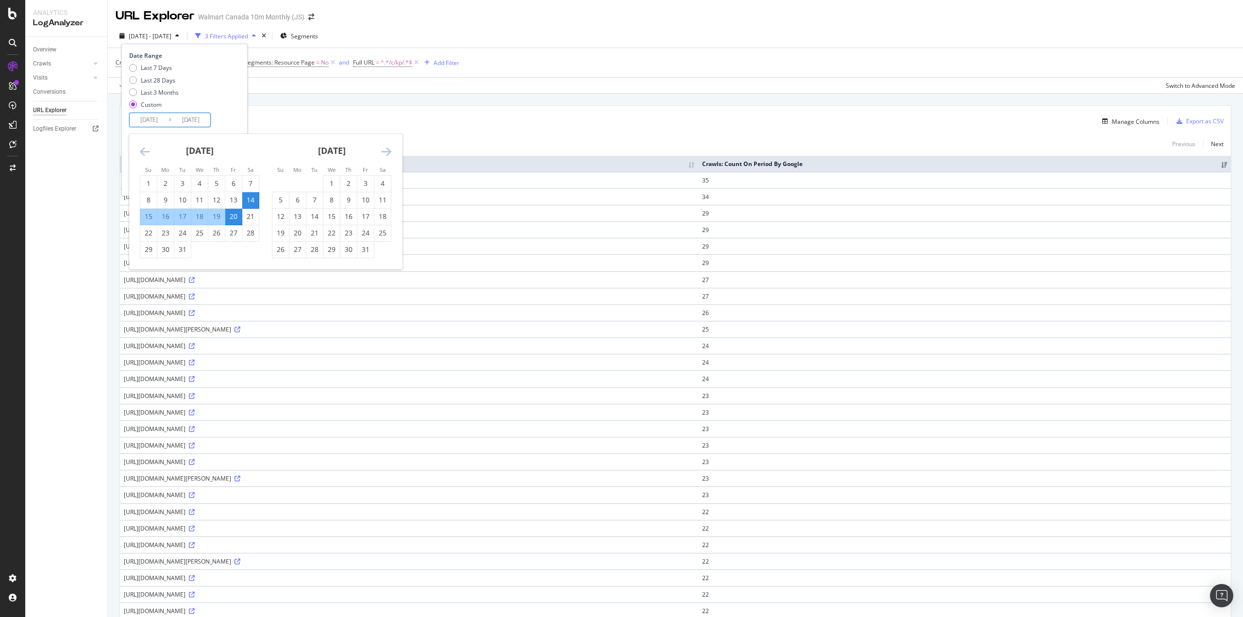
click at [252, 216] on div "21" at bounding box center [250, 217] width 17 height 10
type input "2024/12/21"
click at [231, 232] on div "27" at bounding box center [233, 233] width 17 height 10
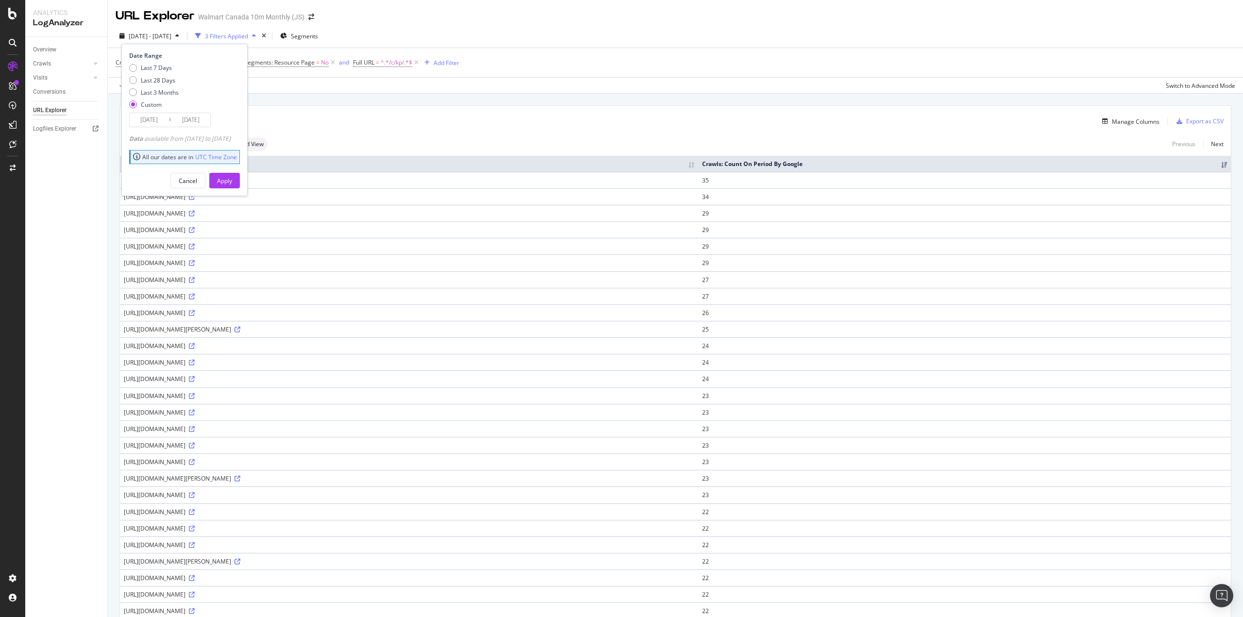
type input "2024/12/27"
click at [232, 184] on div "Apply" at bounding box center [224, 181] width 15 height 8
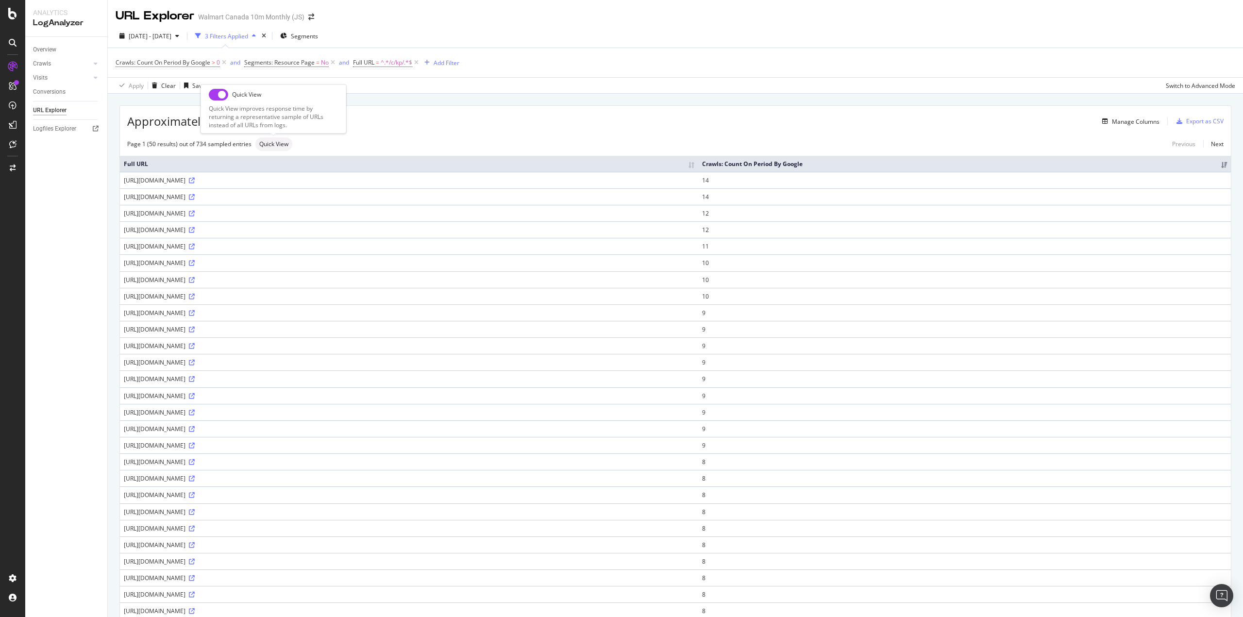
click at [216, 94] on input "checkbox" at bounding box center [218, 95] width 19 height 12
checkbox input "true"
click at [167, 39] on span "2024 Dec. 21st - Dec. 27th" at bounding box center [150, 36] width 43 height 8
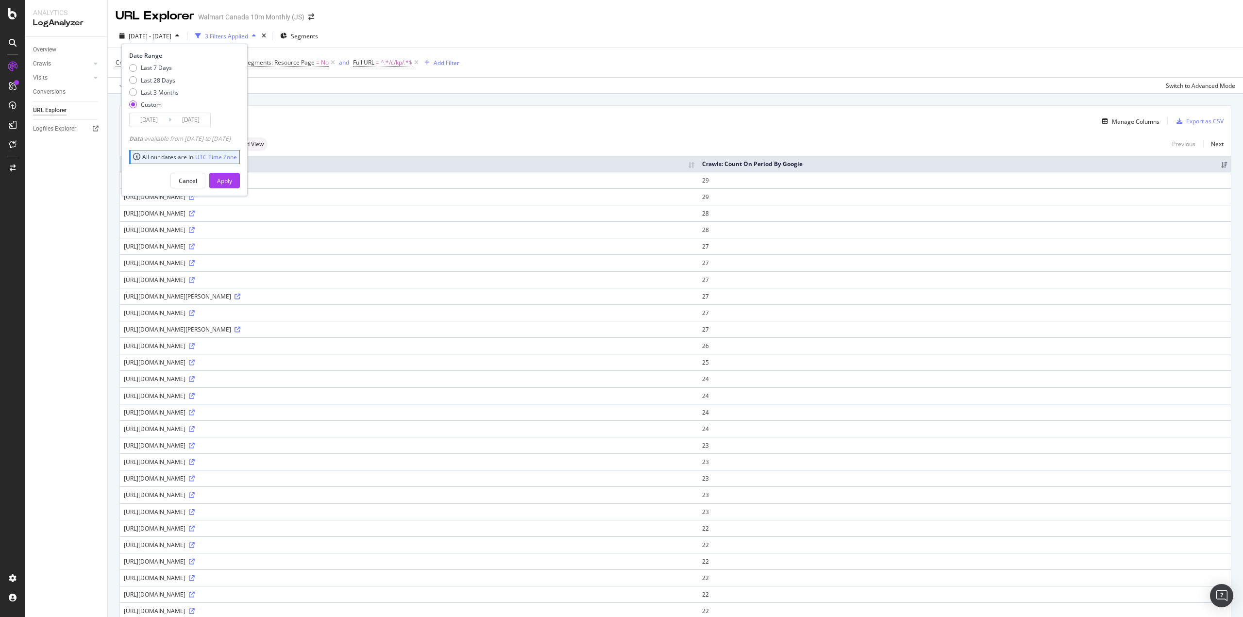
click at [156, 119] on input "2024/12/21" at bounding box center [149, 120] width 39 height 14
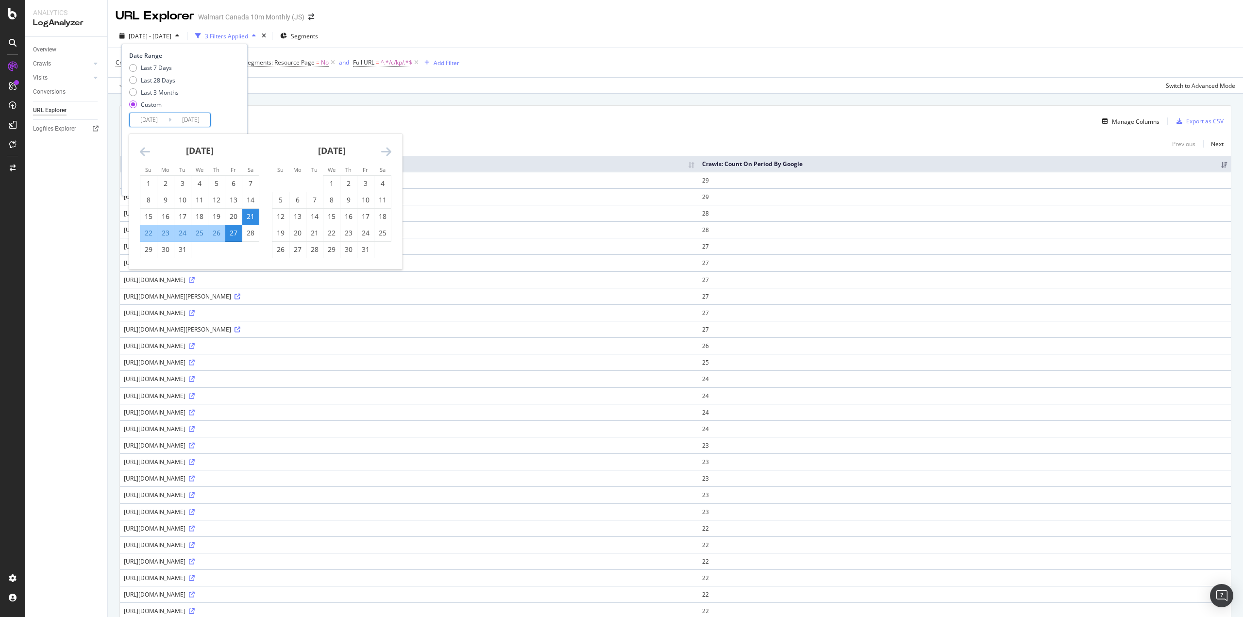
click at [253, 236] on div "28" at bounding box center [250, 233] width 17 height 10
type input "2024/12/28"
click at [363, 182] on div "3" at bounding box center [365, 184] width 17 height 10
type input "2025/01/03"
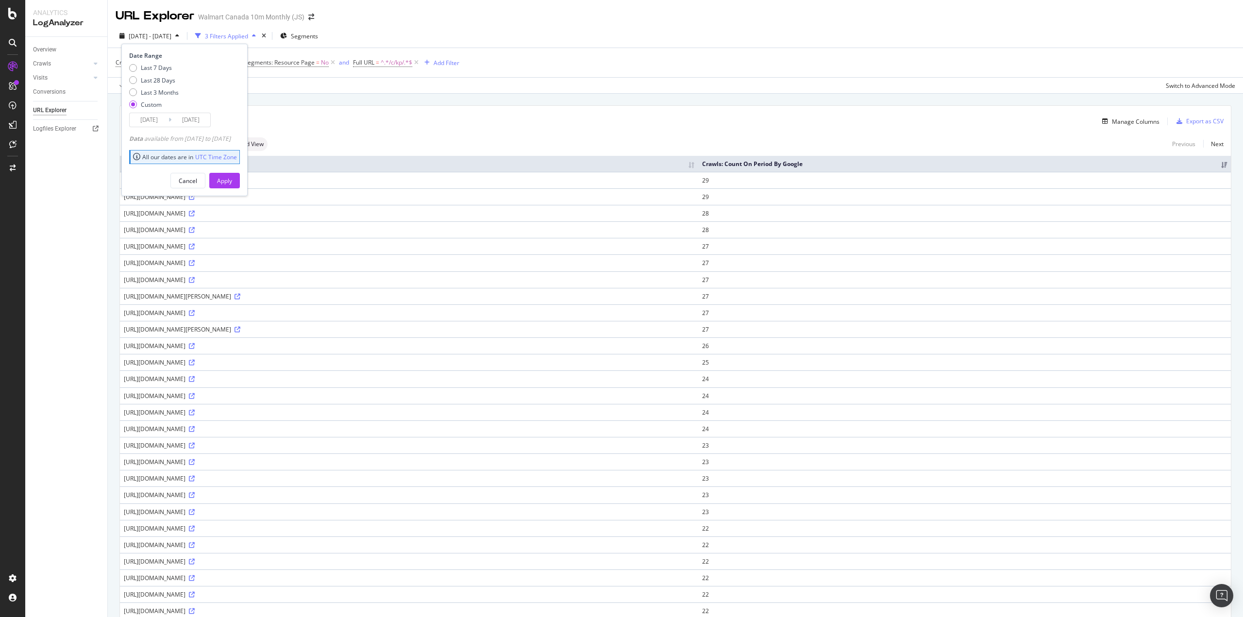
click at [240, 182] on button "Apply" at bounding box center [224, 181] width 31 height 16
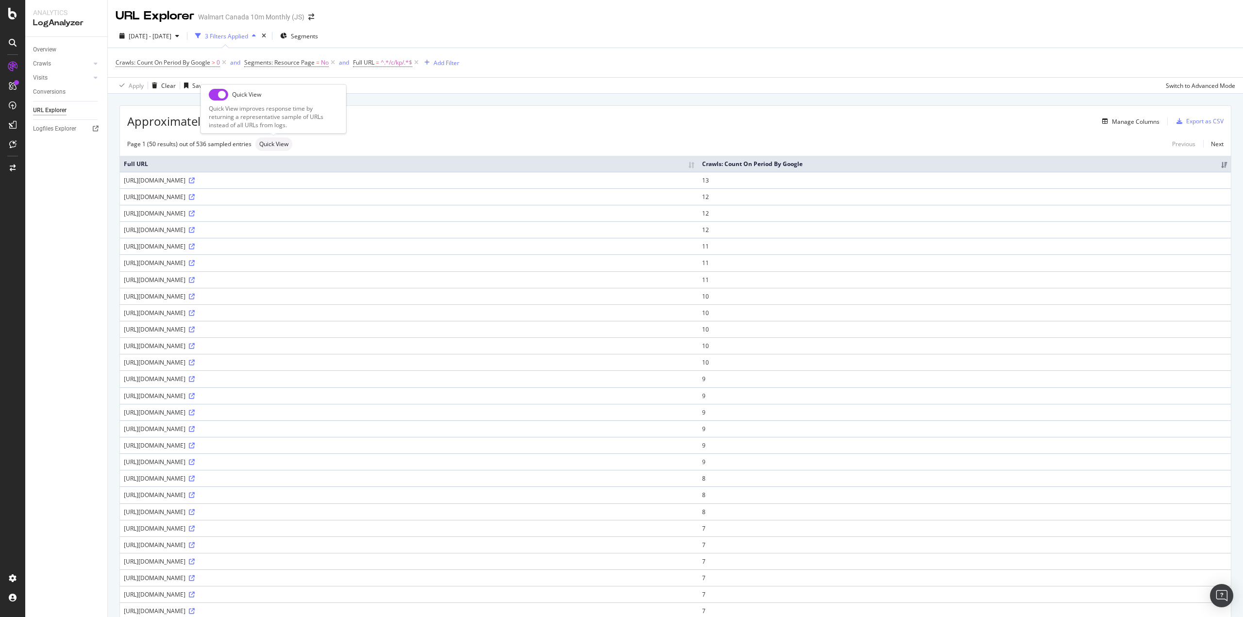
click at [220, 93] on input "checkbox" at bounding box center [218, 95] width 19 height 12
drag, startPoint x: 611, startPoint y: 90, endPoint x: 514, endPoint y: 100, distance: 97.6
click at [611, 90] on div "Apply Clear Save Switch to Advanced Mode" at bounding box center [675, 85] width 1135 height 16
click at [153, 34] on span "2024 Dec. 28th - 2025 Jan. 3rd" at bounding box center [150, 36] width 43 height 8
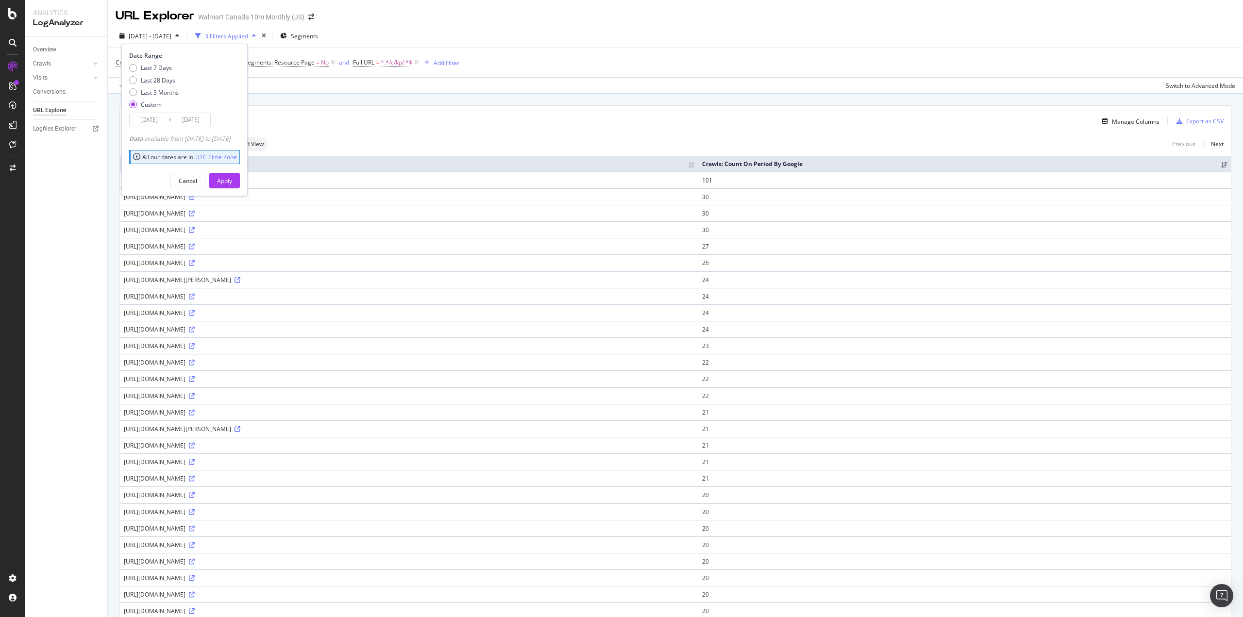
click at [154, 117] on input "2024/12/28" at bounding box center [149, 120] width 39 height 14
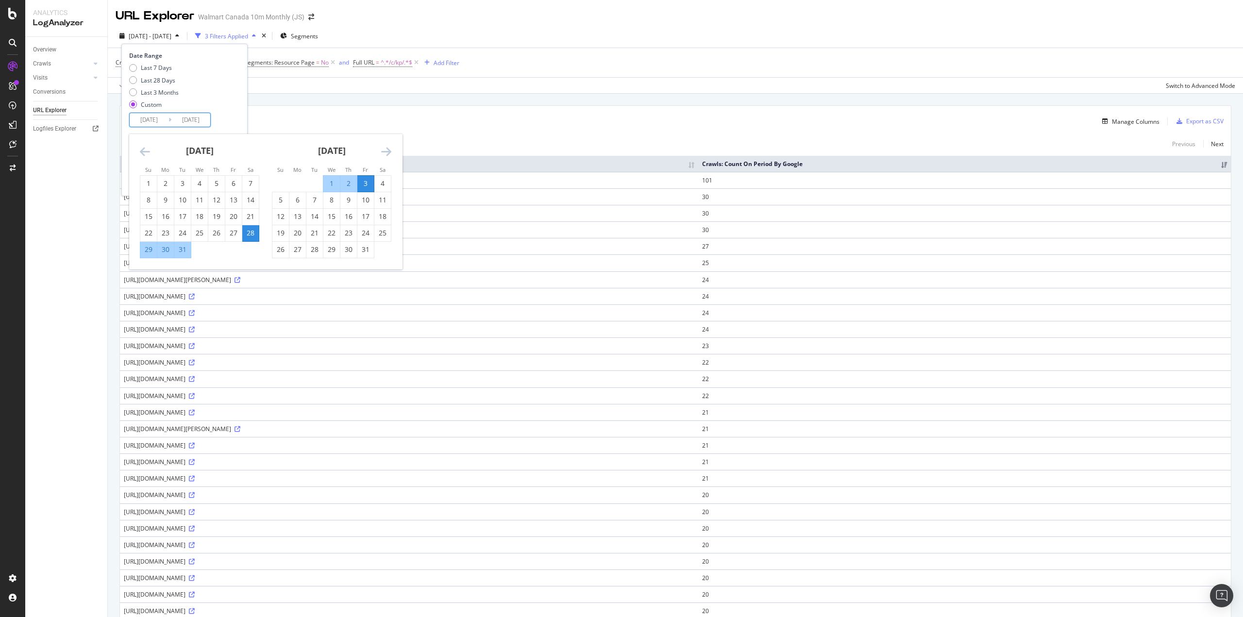
click at [378, 181] on div "4" at bounding box center [382, 184] width 17 height 10
type input "2025/01/04"
click at [363, 200] on div "10" at bounding box center [365, 200] width 17 height 10
type input "2025/01/10"
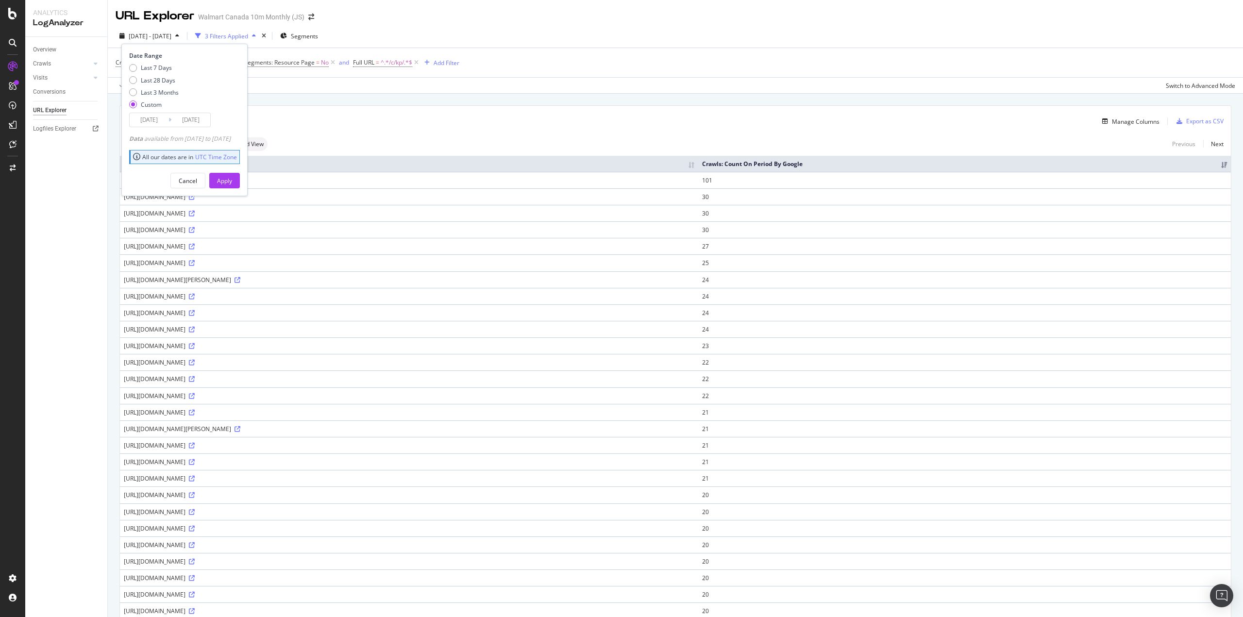
click at [232, 178] on div "Apply" at bounding box center [224, 181] width 15 height 8
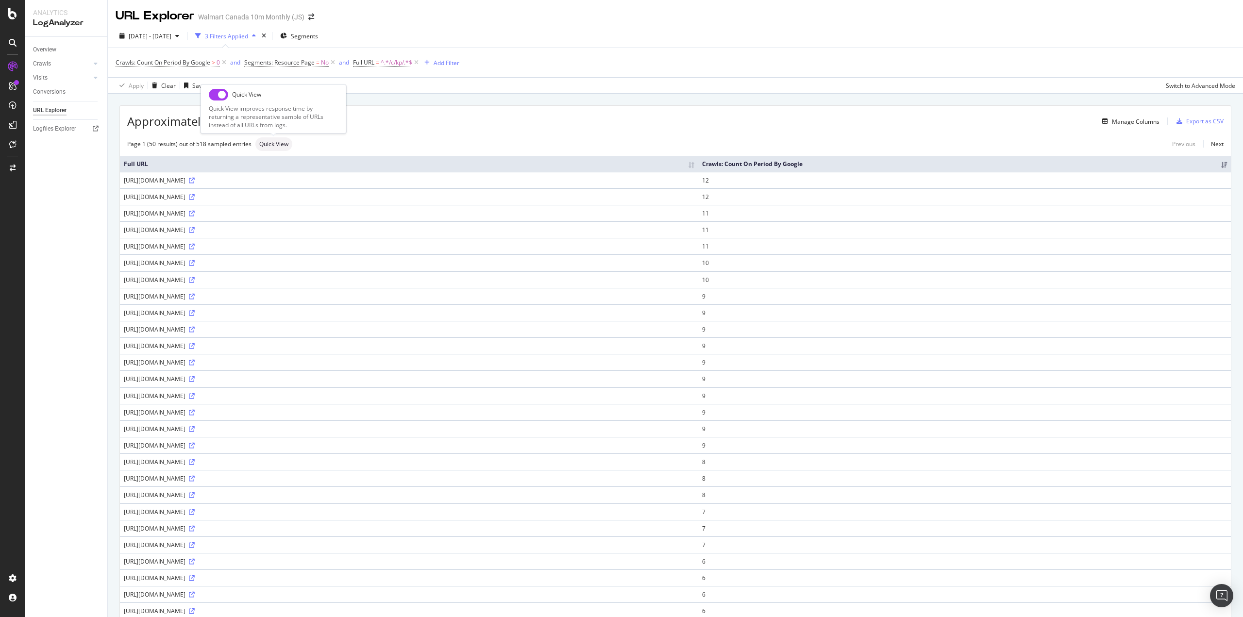
click at [221, 94] on input "checkbox" at bounding box center [218, 95] width 19 height 12
checkbox input "true"
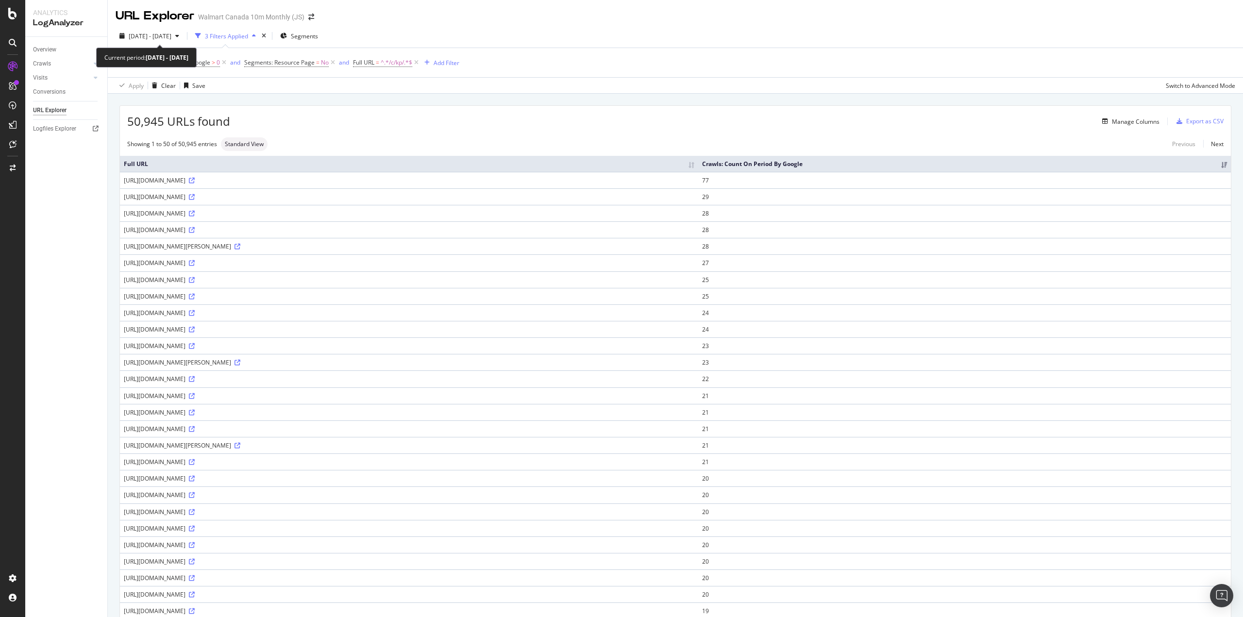
click at [151, 33] on span "2025 Jan. 4th - Jan. 10th" at bounding box center [150, 36] width 43 height 8
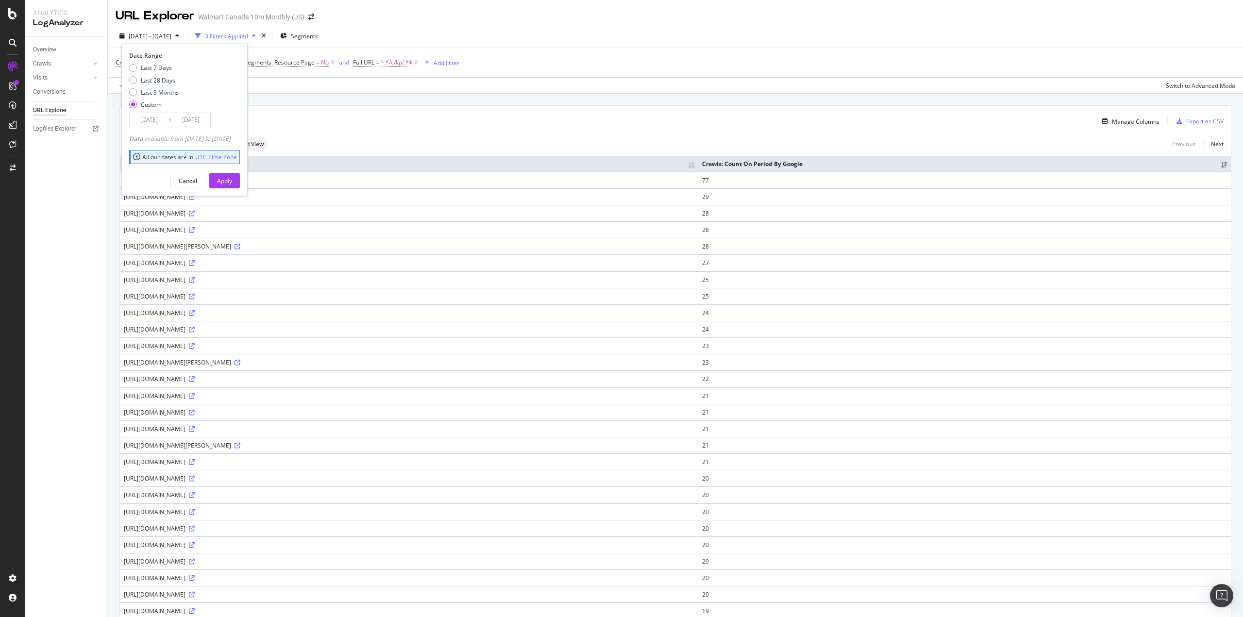
click at [146, 123] on input "2025/01/04" at bounding box center [149, 120] width 39 height 14
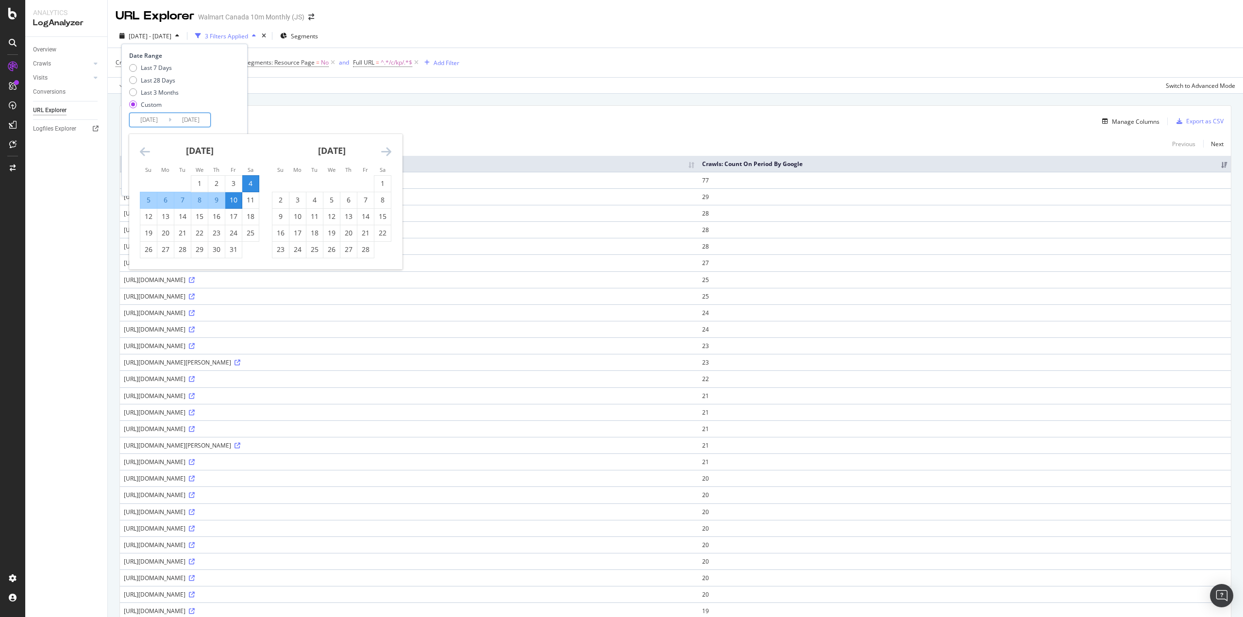
click at [245, 198] on div "11" at bounding box center [250, 200] width 17 height 10
type input "2025/01/11"
click at [236, 215] on div "17" at bounding box center [233, 217] width 17 height 10
type input "2025/01/17"
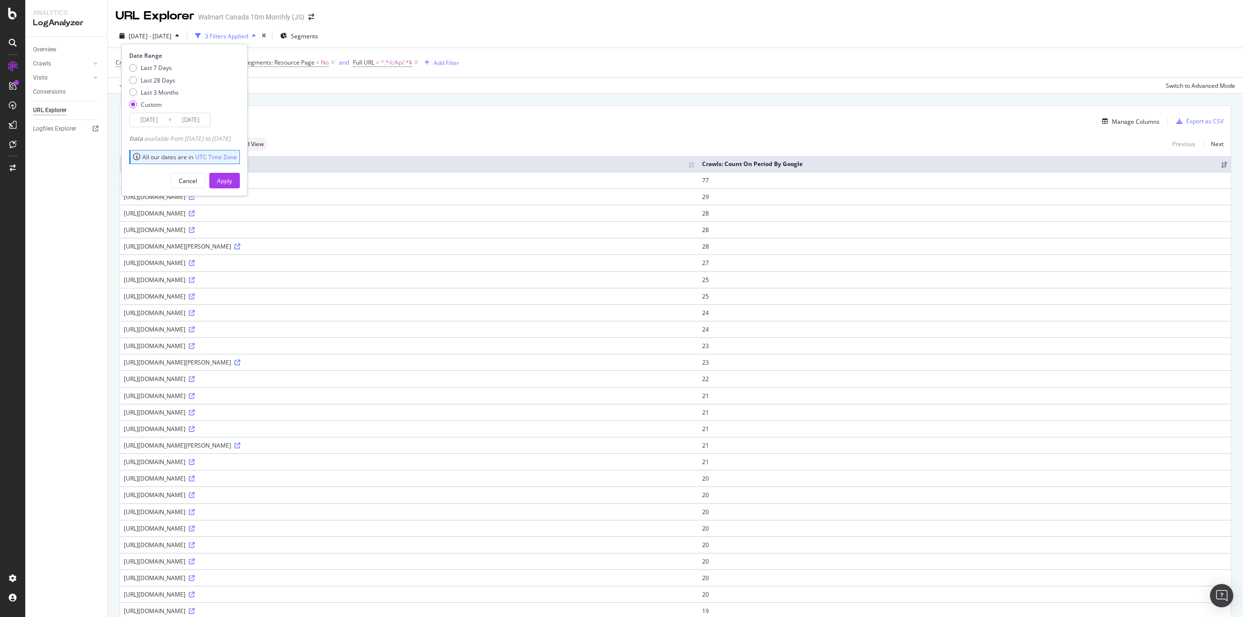
click at [232, 178] on div "Apply" at bounding box center [224, 181] width 15 height 8
